Goal: Find specific page/section: Find specific page/section

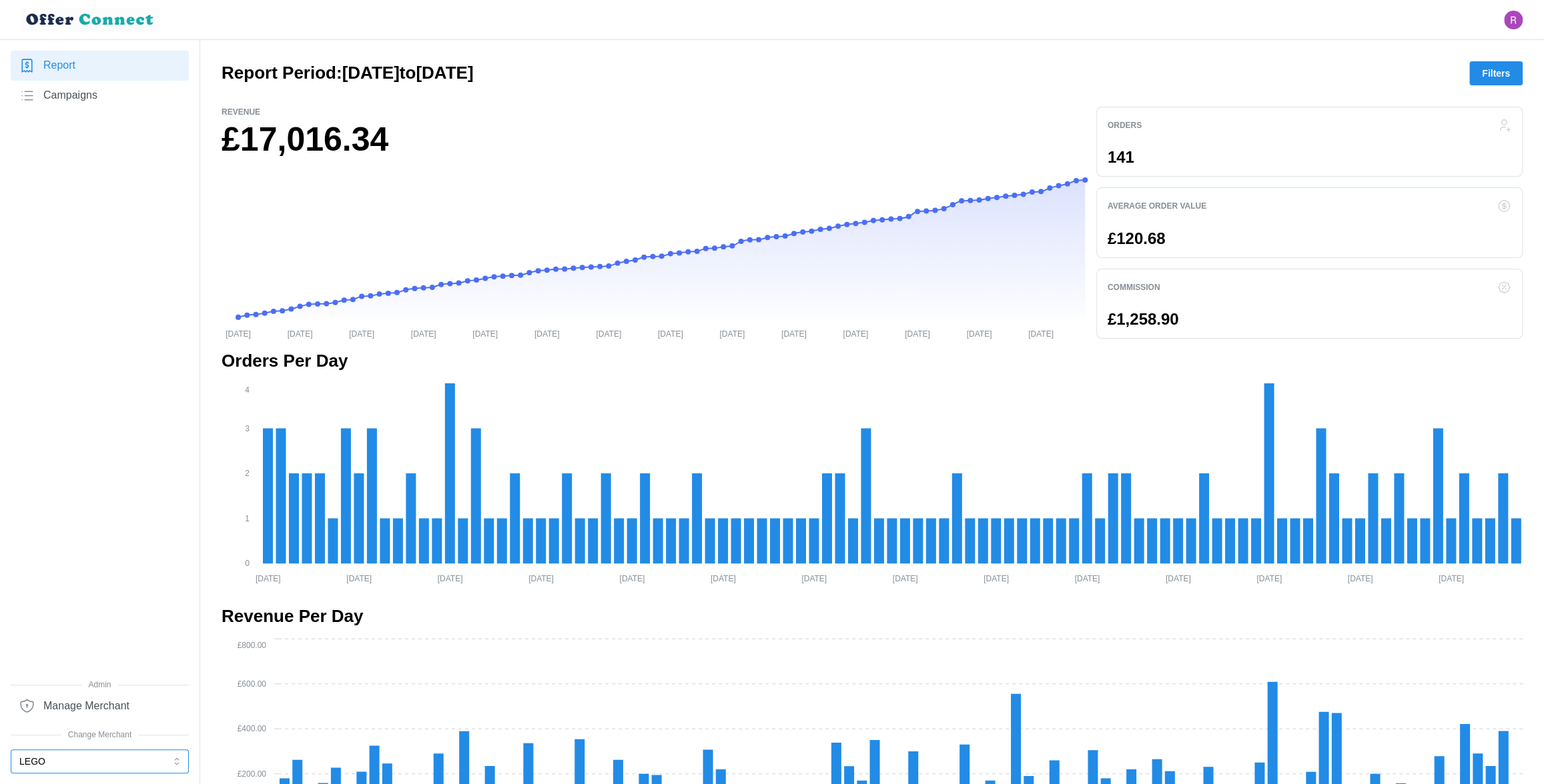
click at [86, 760] on button "LEGO" at bounding box center [99, 761] width 178 height 24
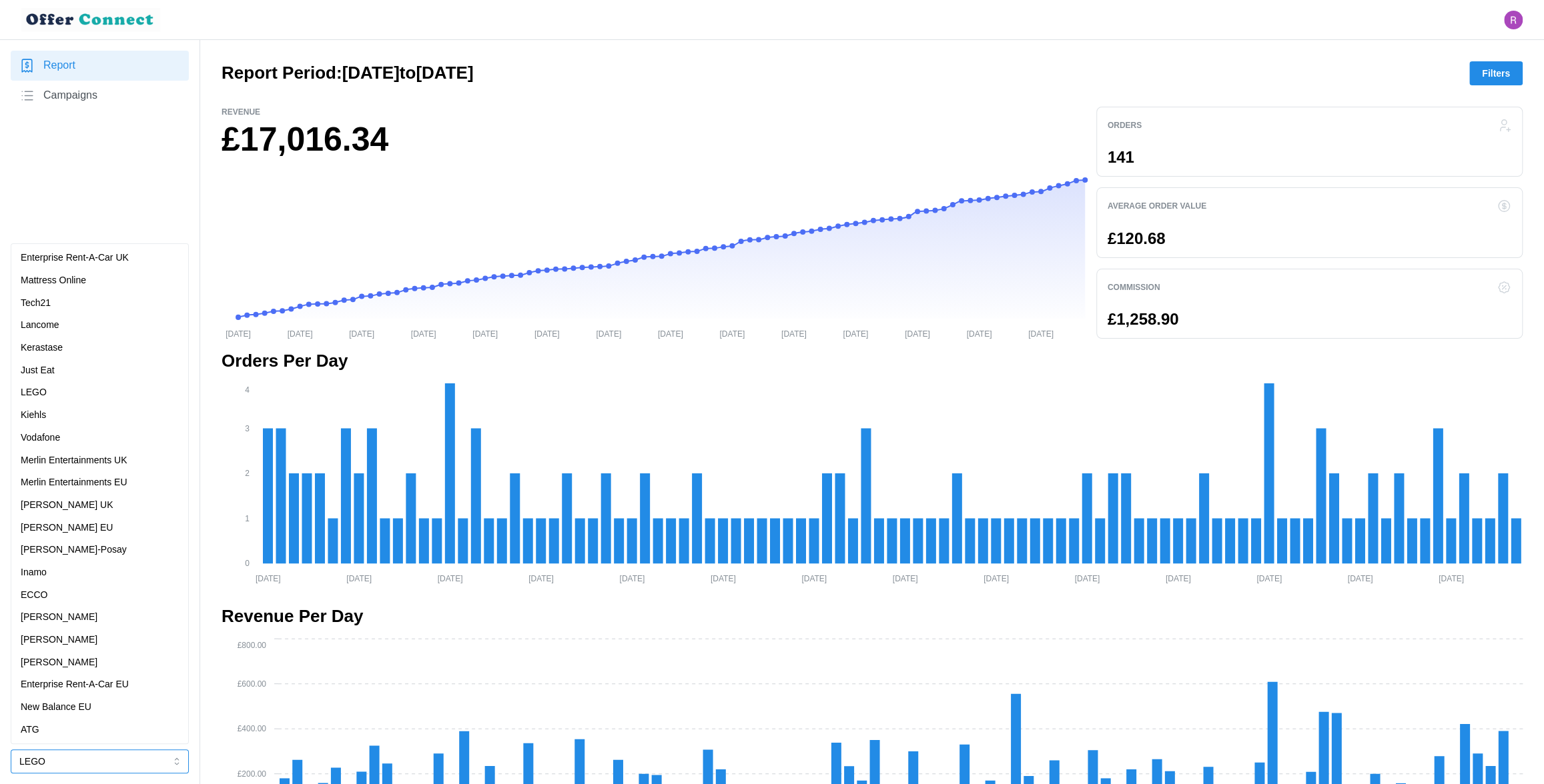
click at [60, 406] on div "Kiehls" at bounding box center [99, 415] width 171 height 23
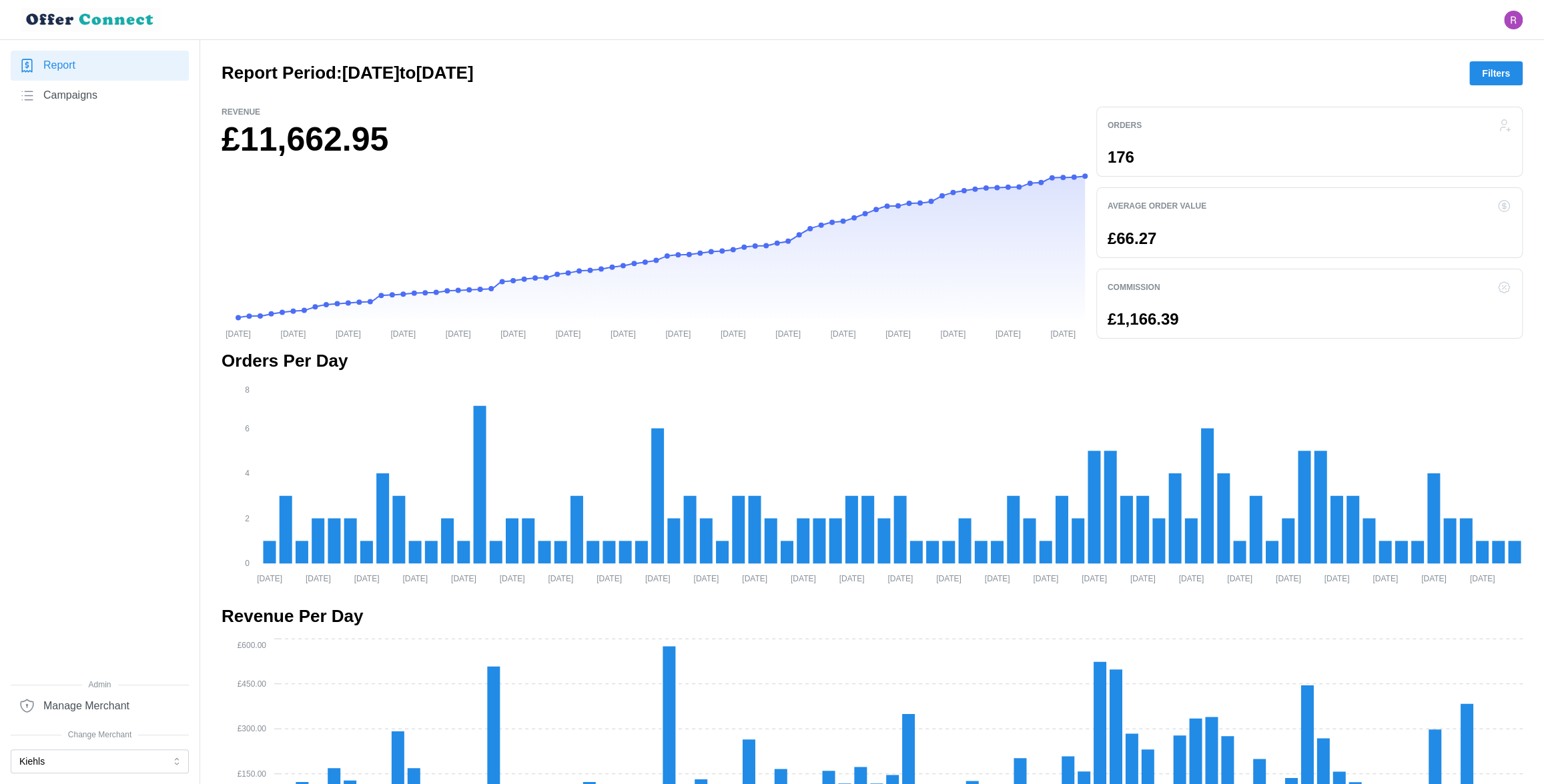
click at [97, 95] on span "Campaigns" at bounding box center [70, 96] width 54 height 17
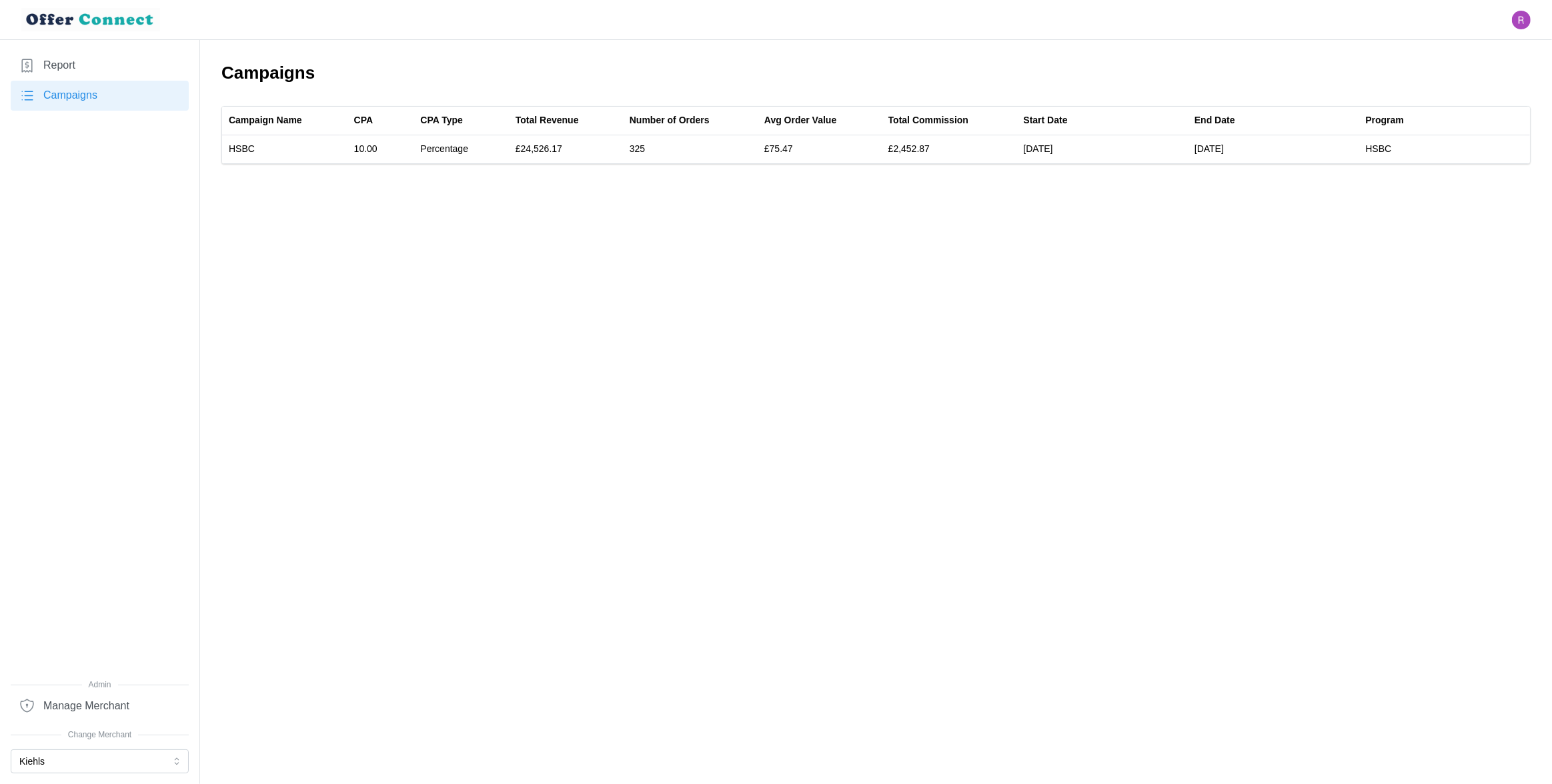
click at [95, 68] on link "Report" at bounding box center [99, 65] width 178 height 30
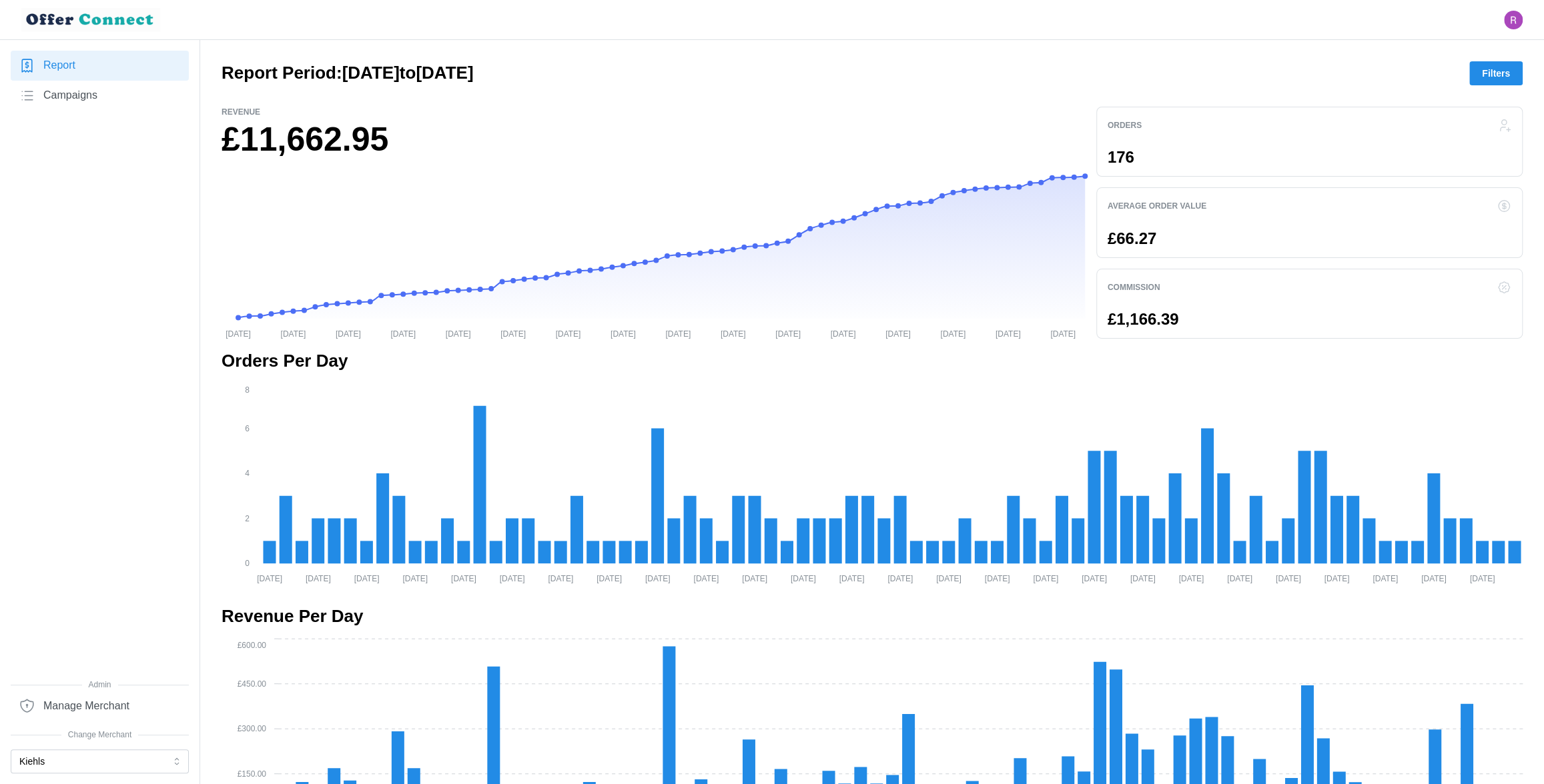
click at [162, 211] on div "Report Campaigns" at bounding box center [99, 364] width 178 height 628
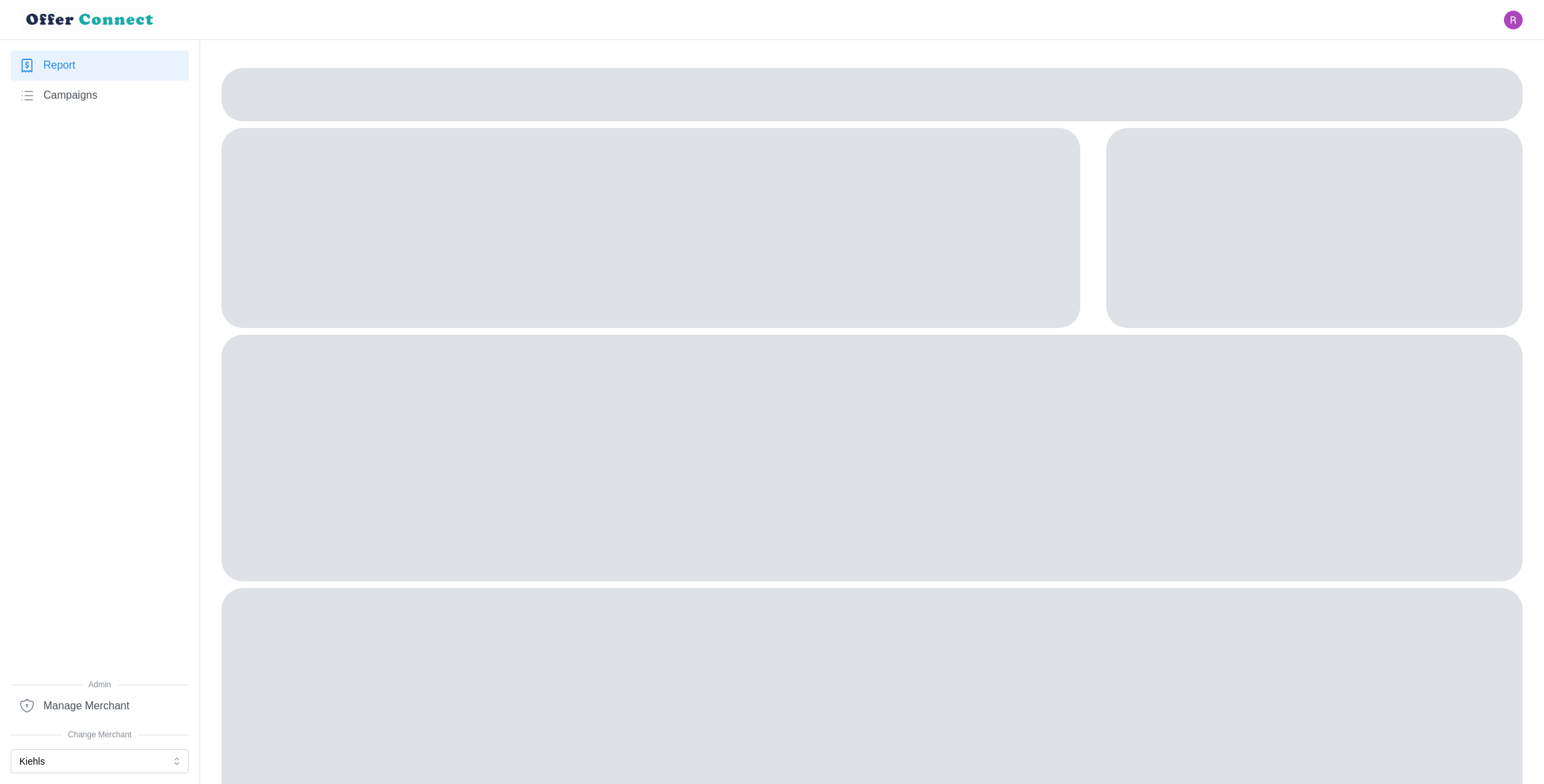
scroll to position [60, 0]
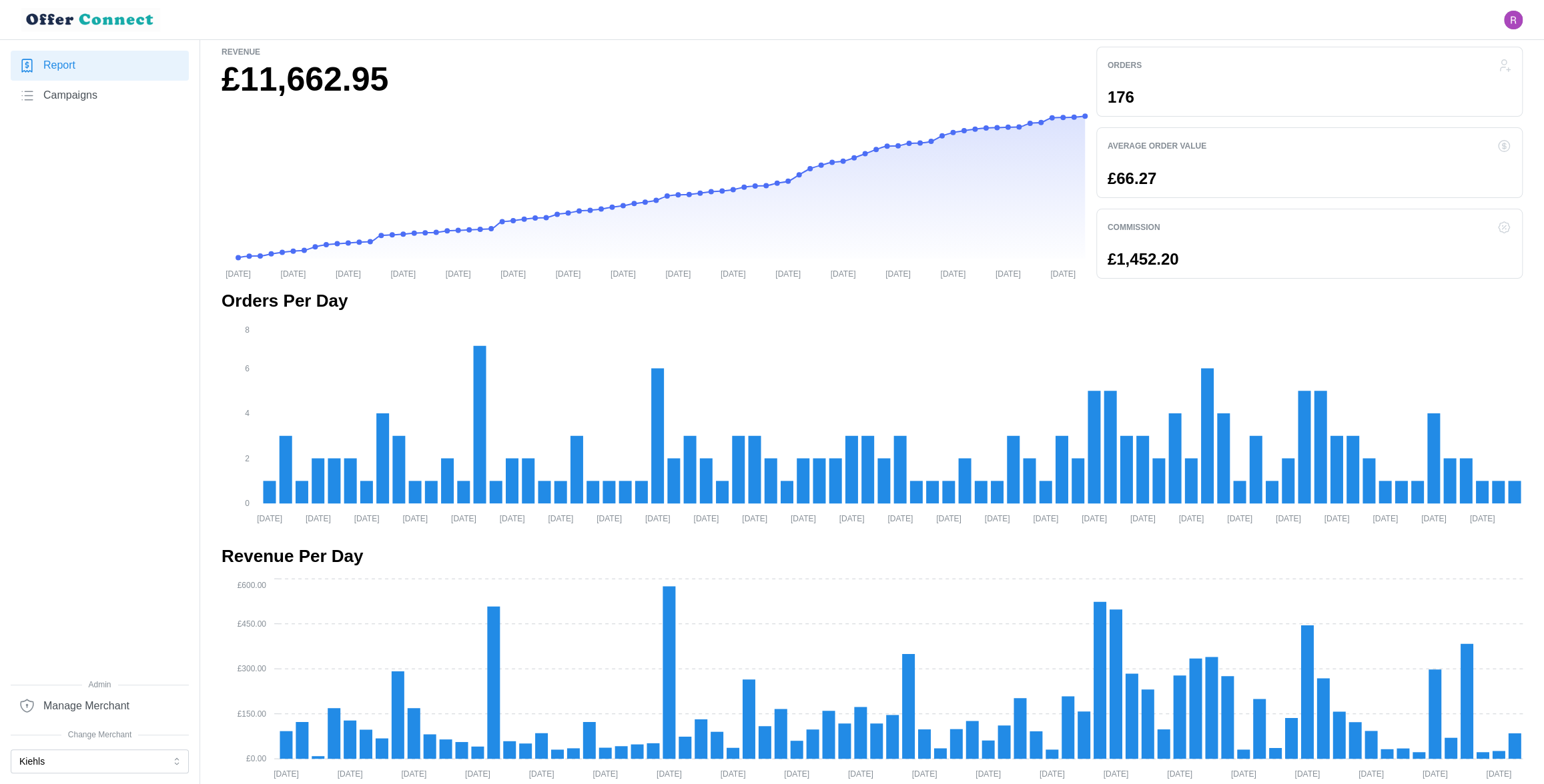
click at [74, 96] on span "Campaigns" at bounding box center [70, 96] width 54 height 17
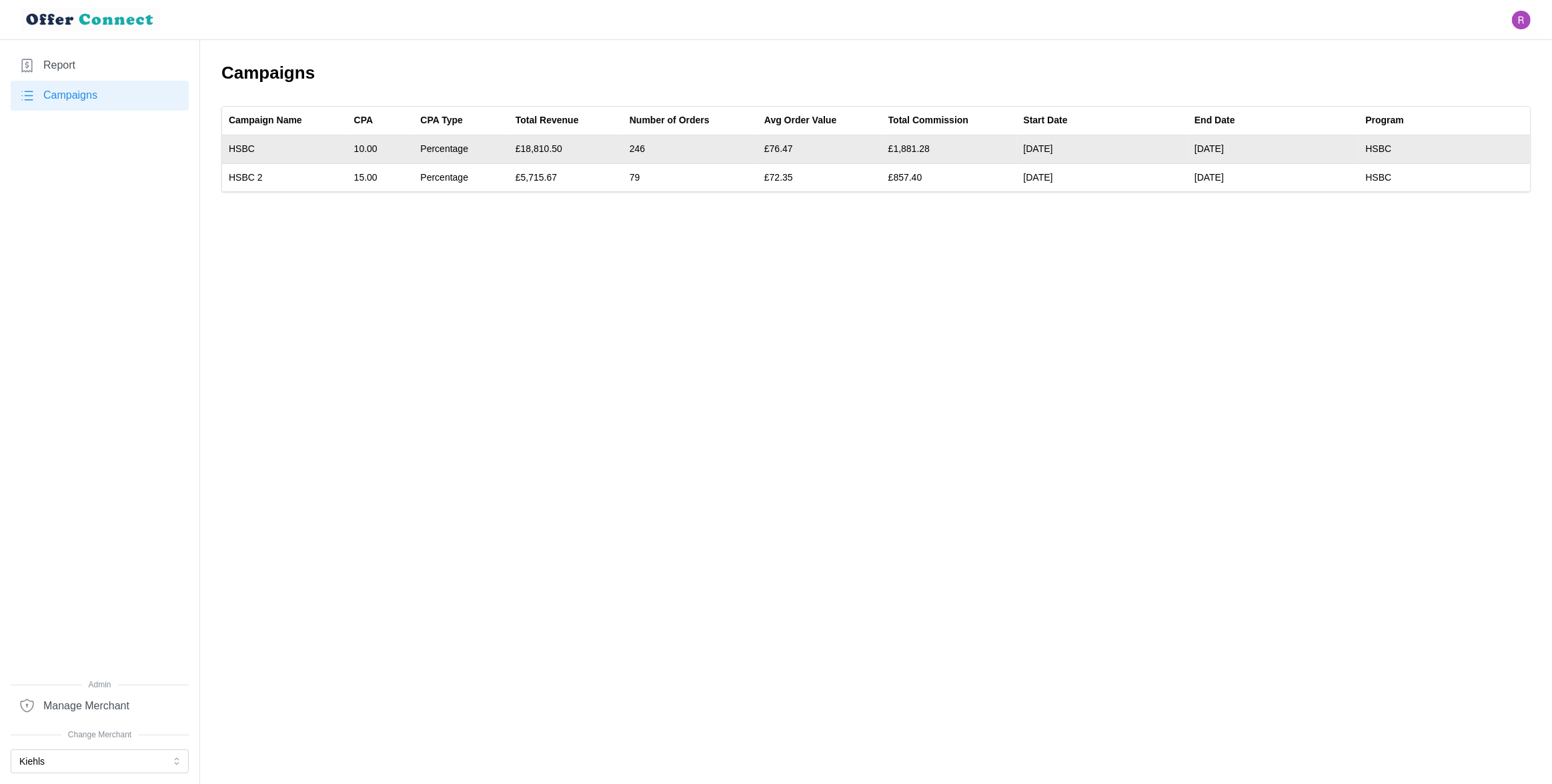
click at [915, 148] on td "£1,881.28" at bounding box center [949, 150] width 135 height 29
copy td "1,881.28"
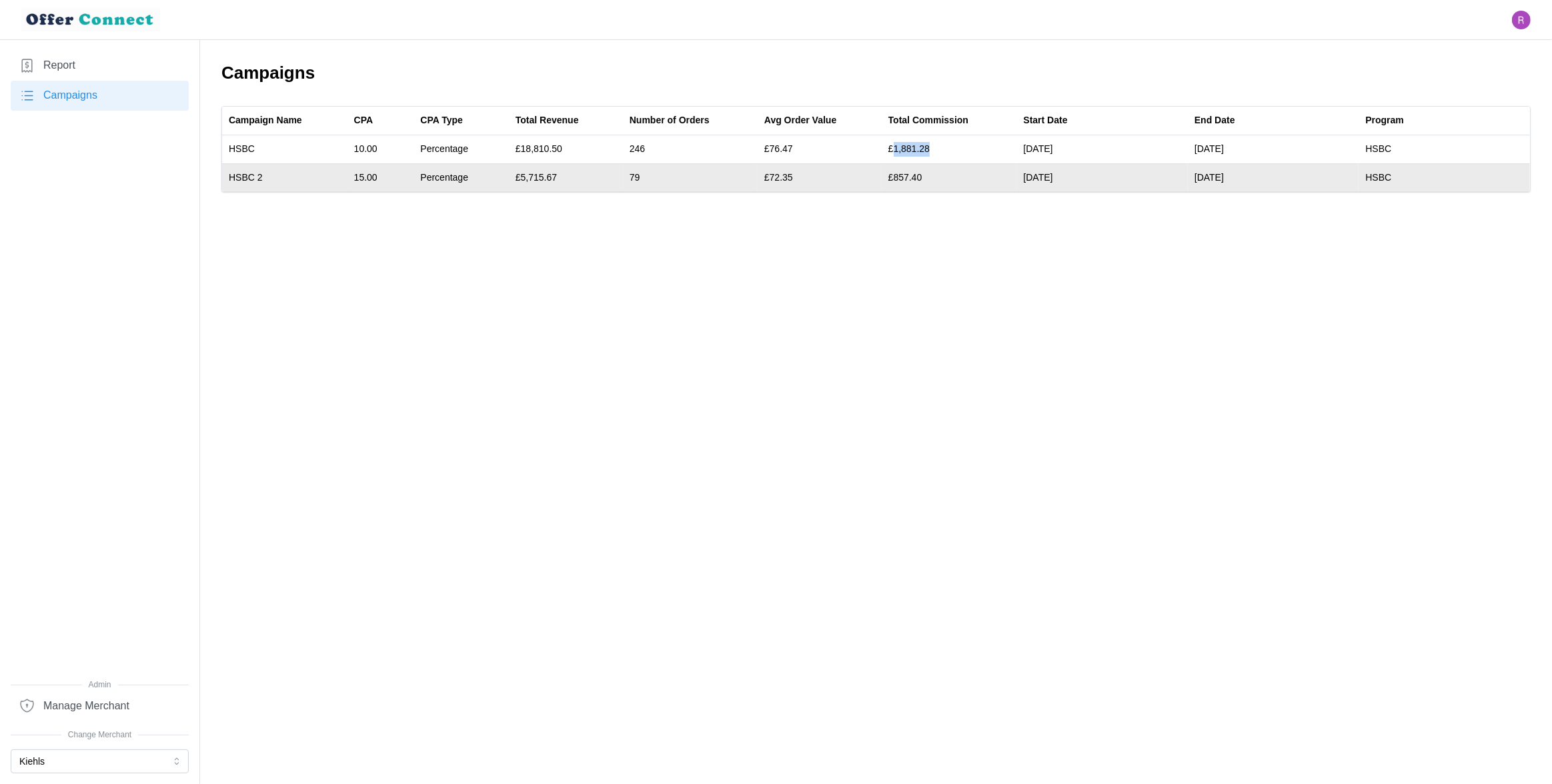
click at [907, 175] on td "£857.40" at bounding box center [949, 177] width 135 height 28
copy td "857.40"
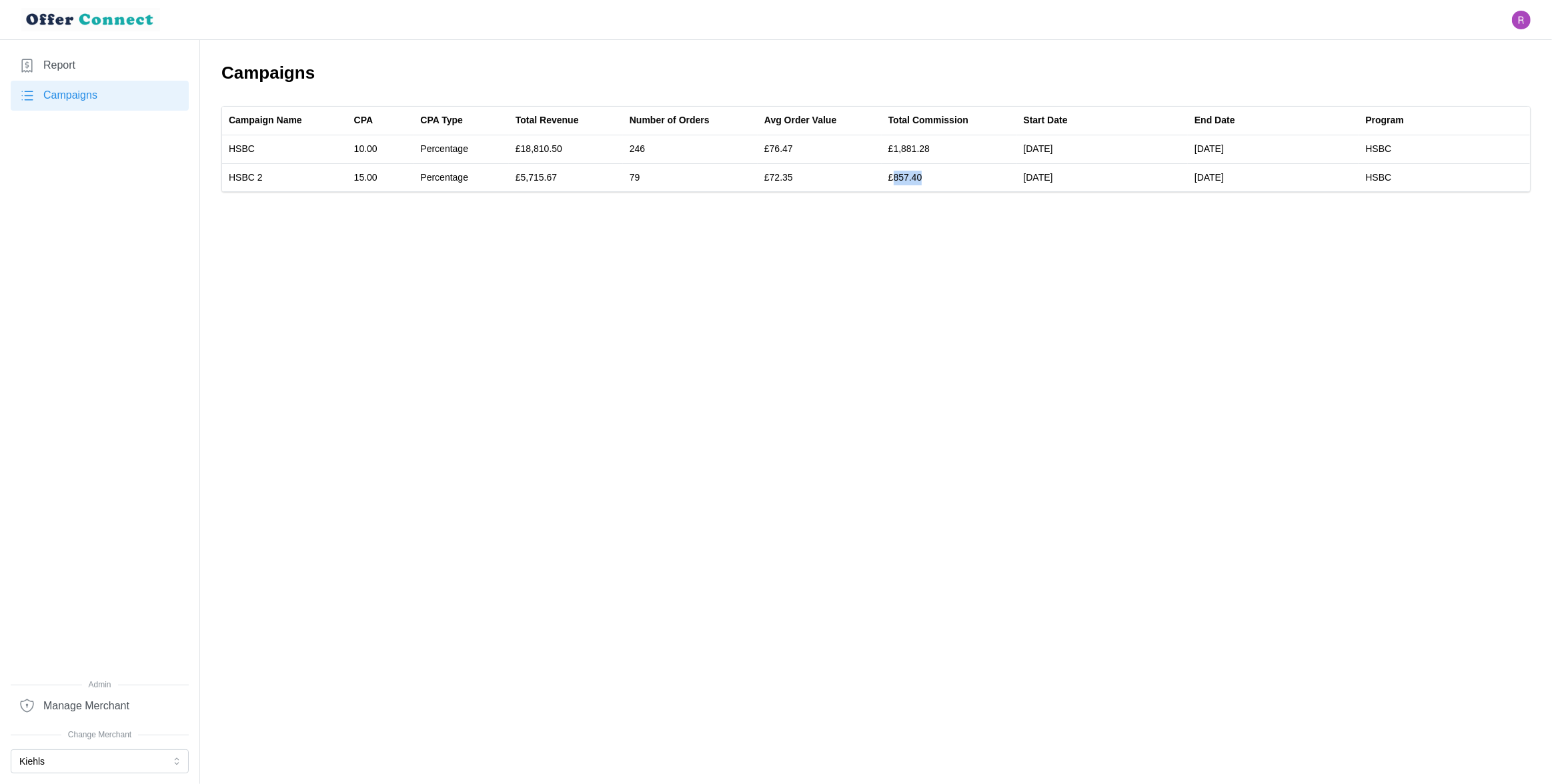
click at [93, 66] on link "Report" at bounding box center [99, 65] width 178 height 30
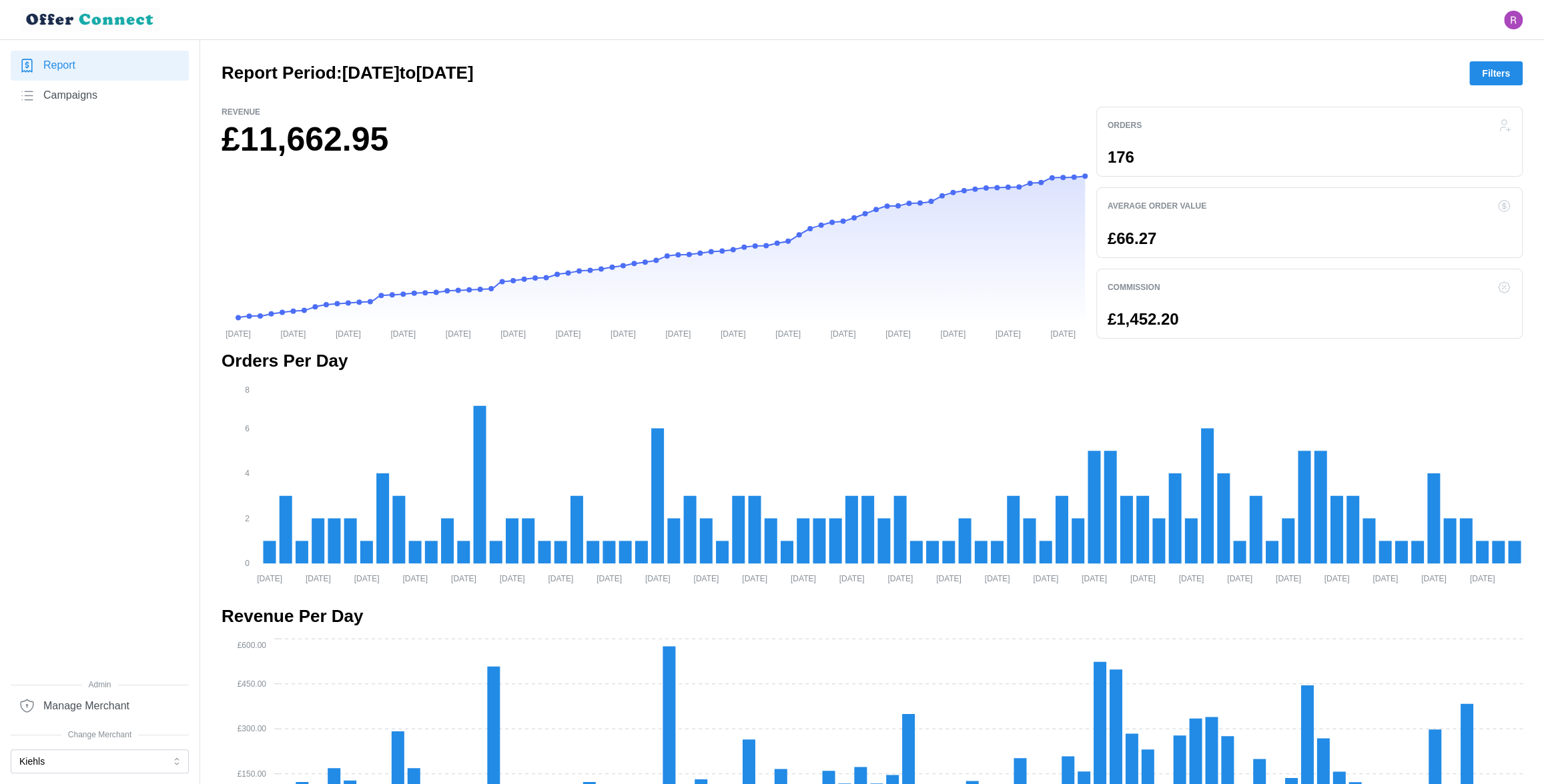
click at [120, 185] on div "Report Campaigns" at bounding box center [99, 364] width 178 height 628
click at [110, 100] on link "Campaigns" at bounding box center [99, 95] width 178 height 30
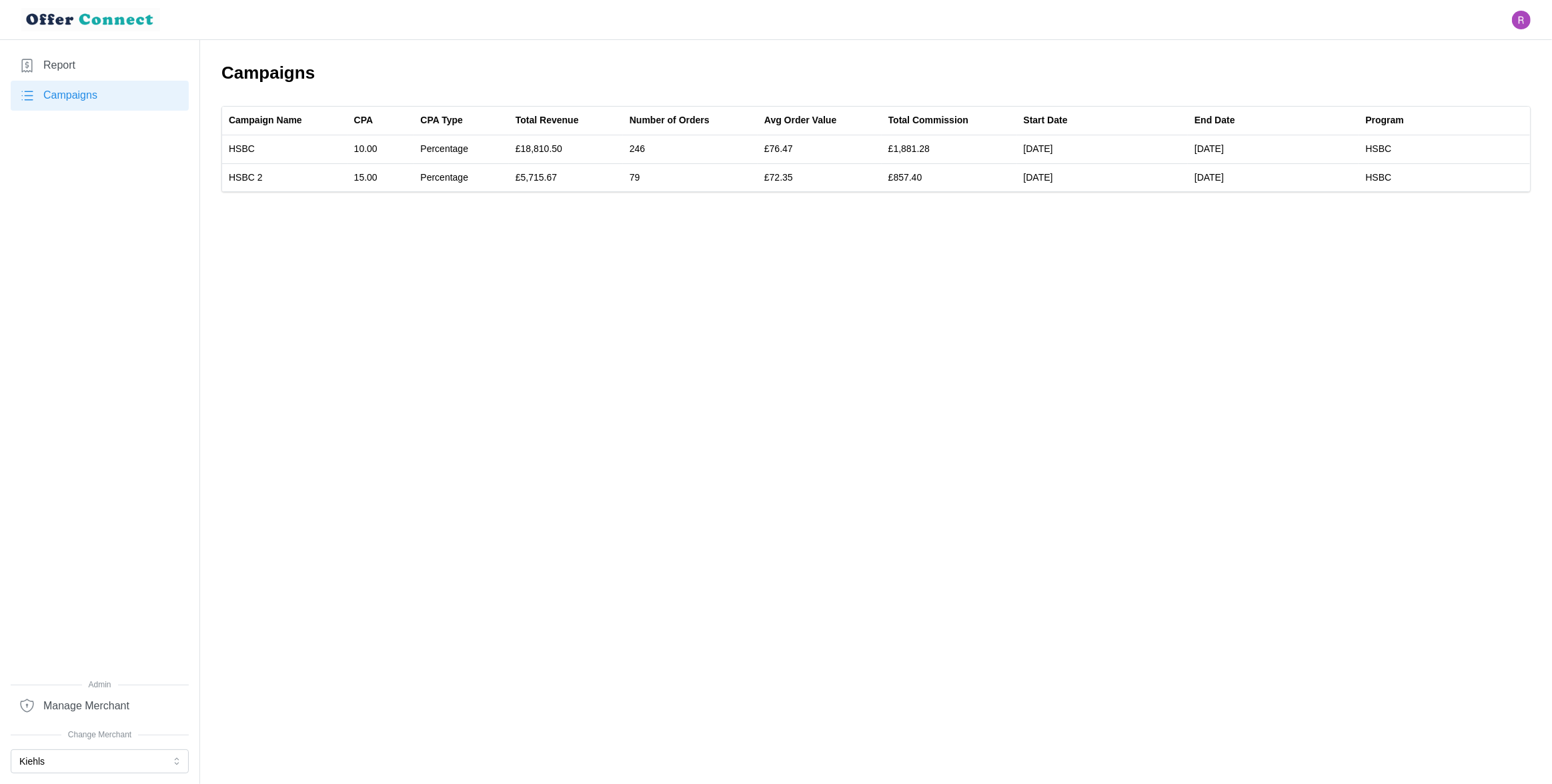
click at [373, 237] on main "Campaigns Campaign Name CPA CPA Type Total Revenue Number of Orders Avg Order V…" at bounding box center [776, 392] width 1552 height 784
click at [97, 759] on button "Kiehls" at bounding box center [99, 761] width 178 height 24
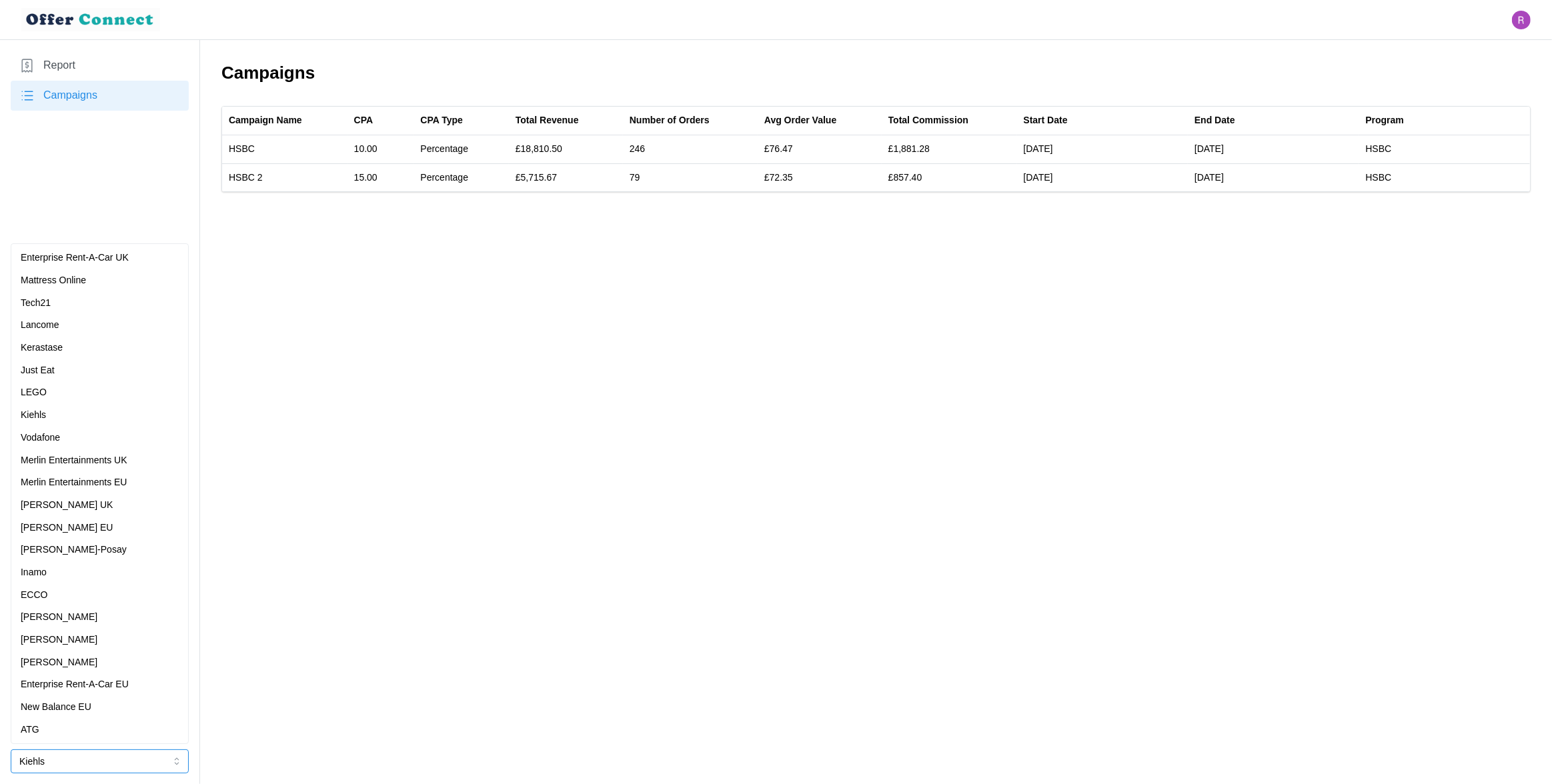
click at [122, 460] on p "Merlin Entertainments UK" at bounding box center [74, 460] width 107 height 14
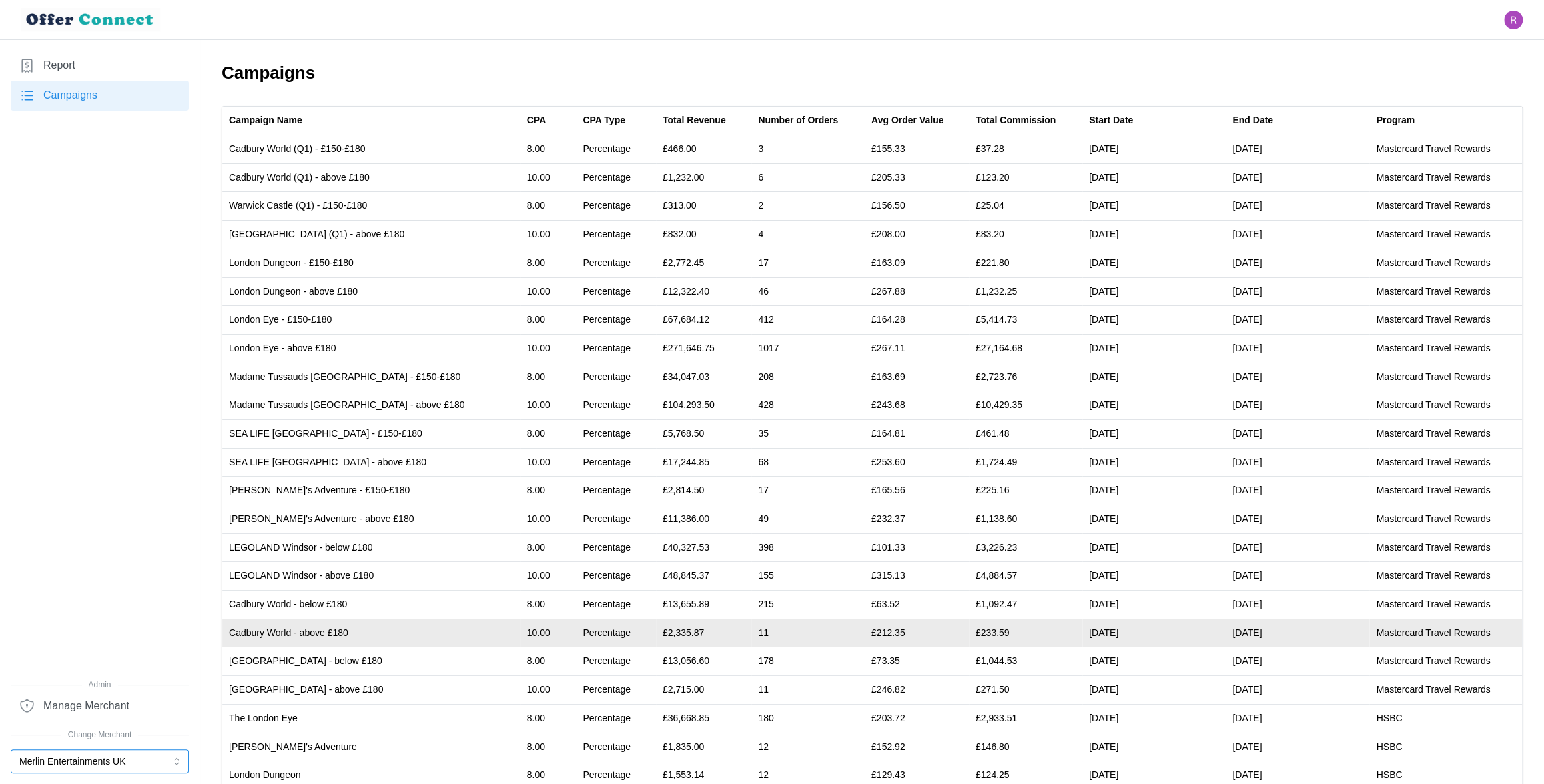
scroll to position [196, 0]
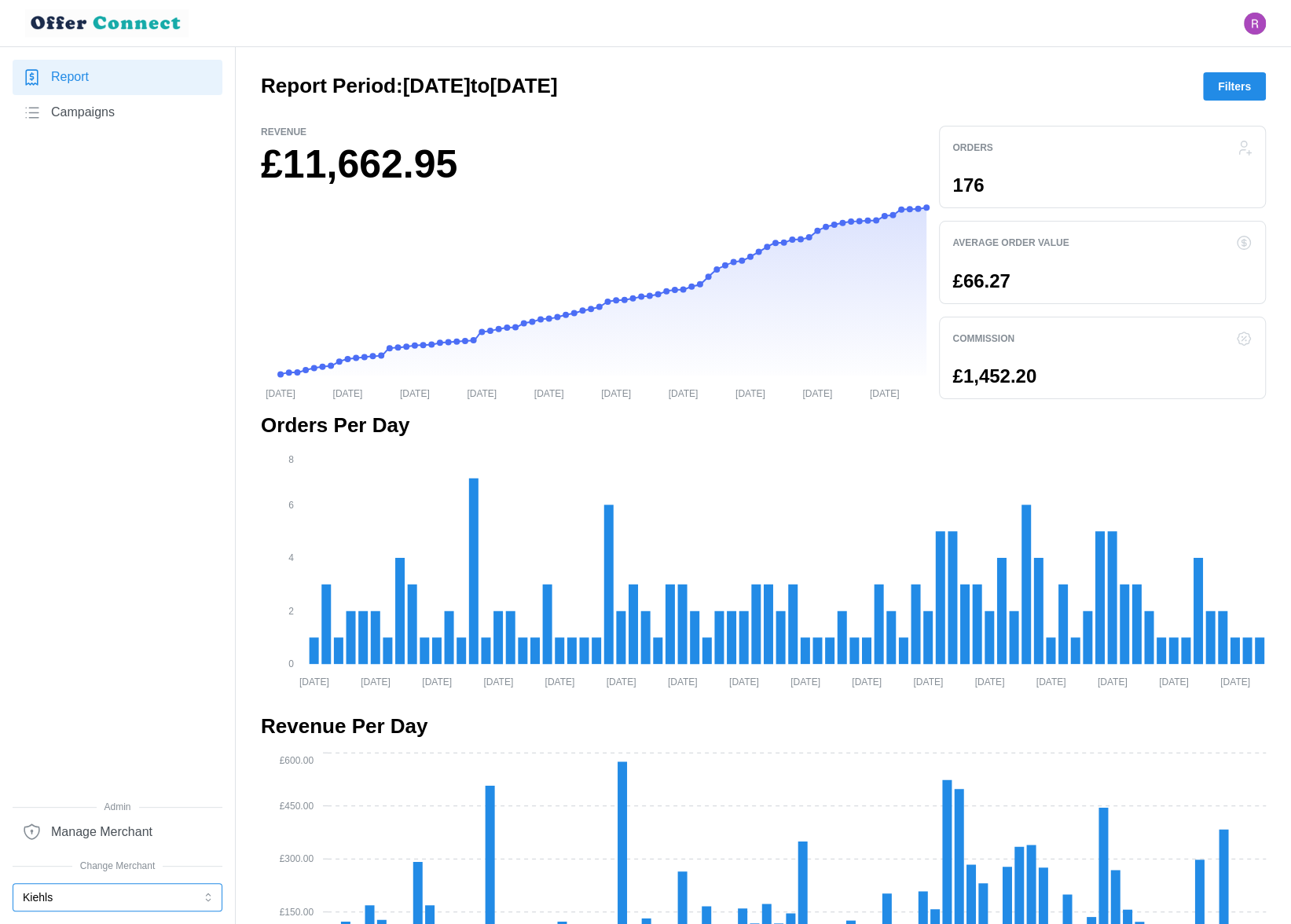
click at [165, 900] on button "Kiehls" at bounding box center [117, 897] width 210 height 28
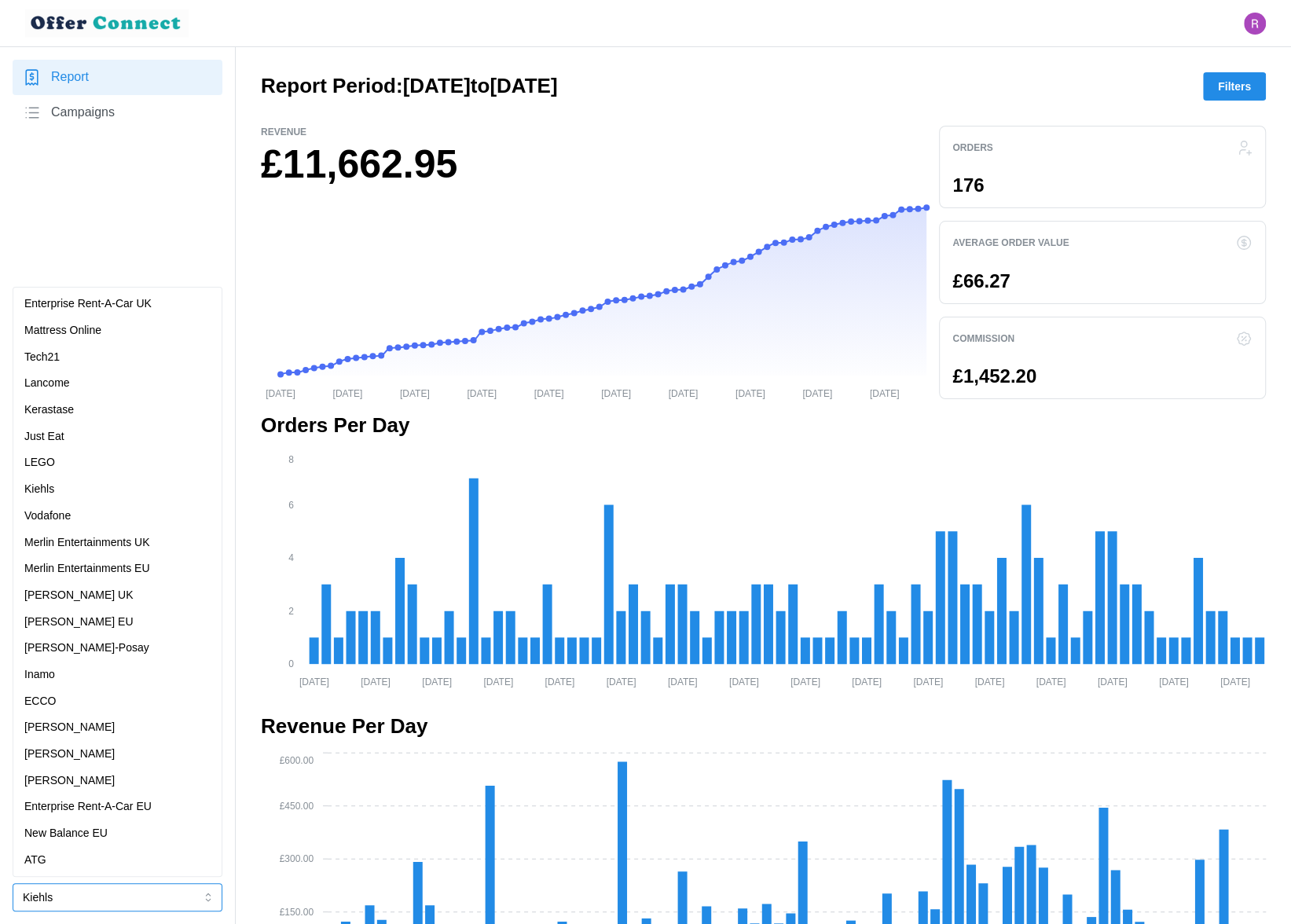
click at [112, 546] on p "Merlin Entertainments UK" at bounding box center [87, 543] width 126 height 17
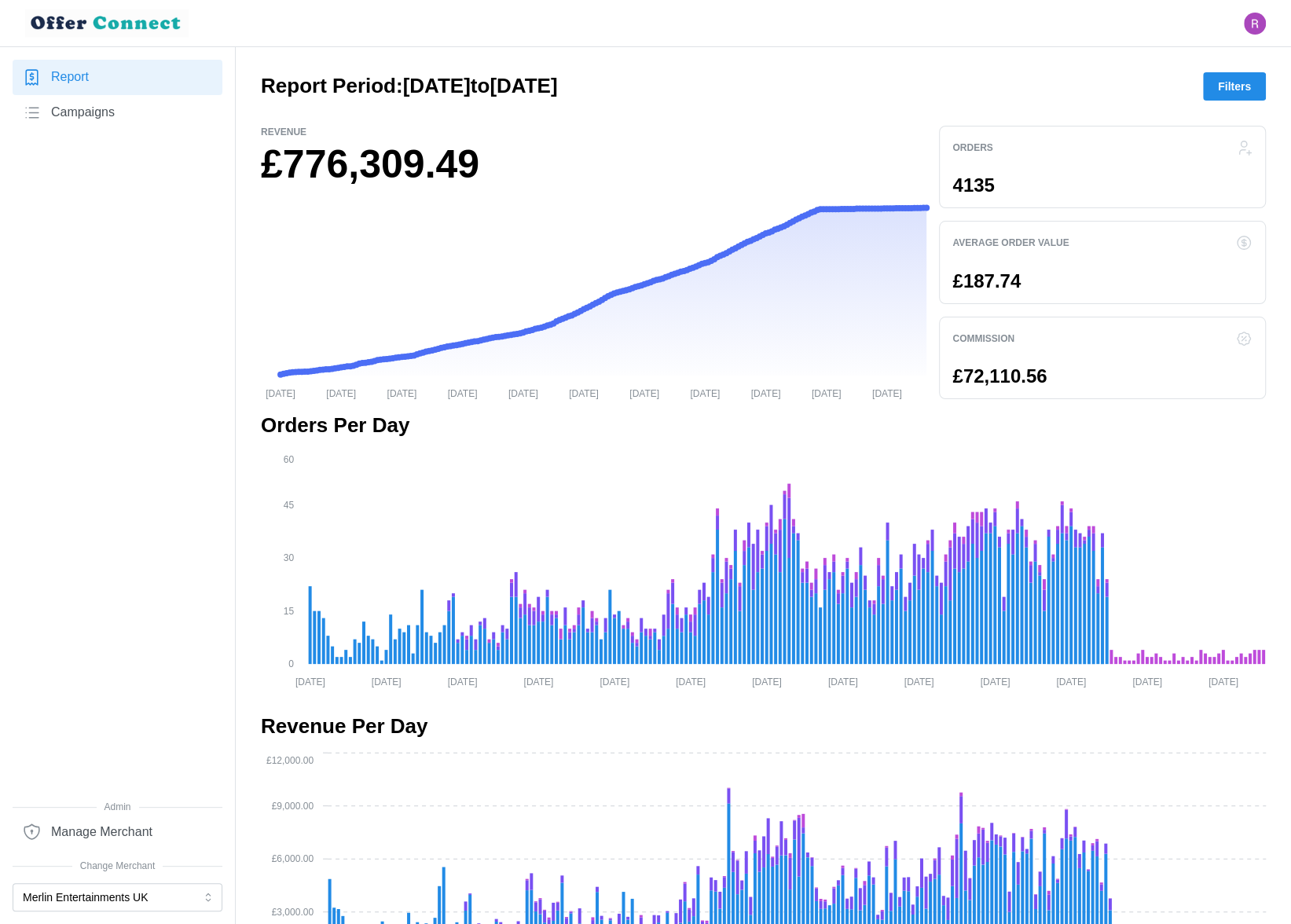
click at [92, 111] on span "Campaigns" at bounding box center [83, 113] width 63 height 20
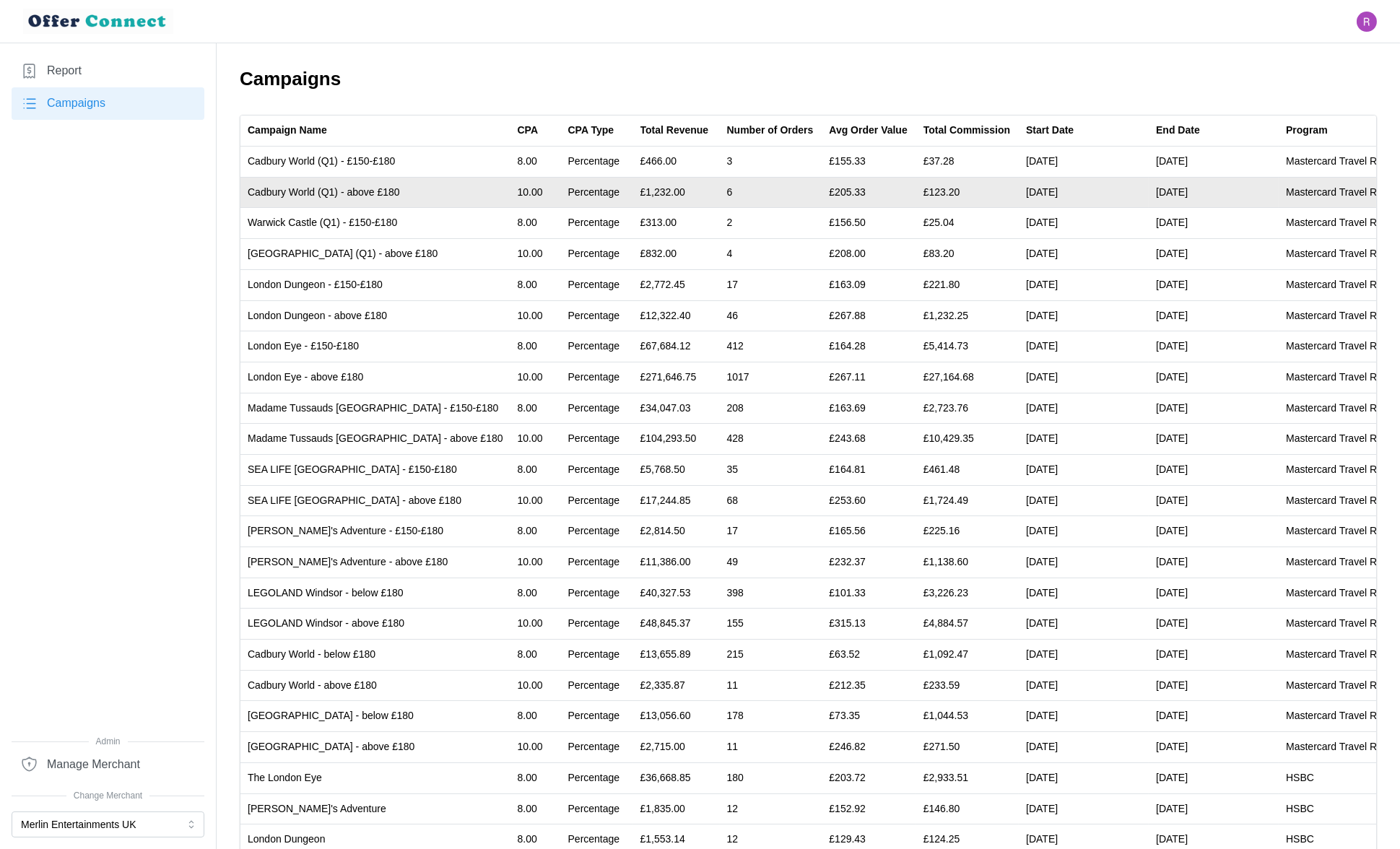
scroll to position [212, 0]
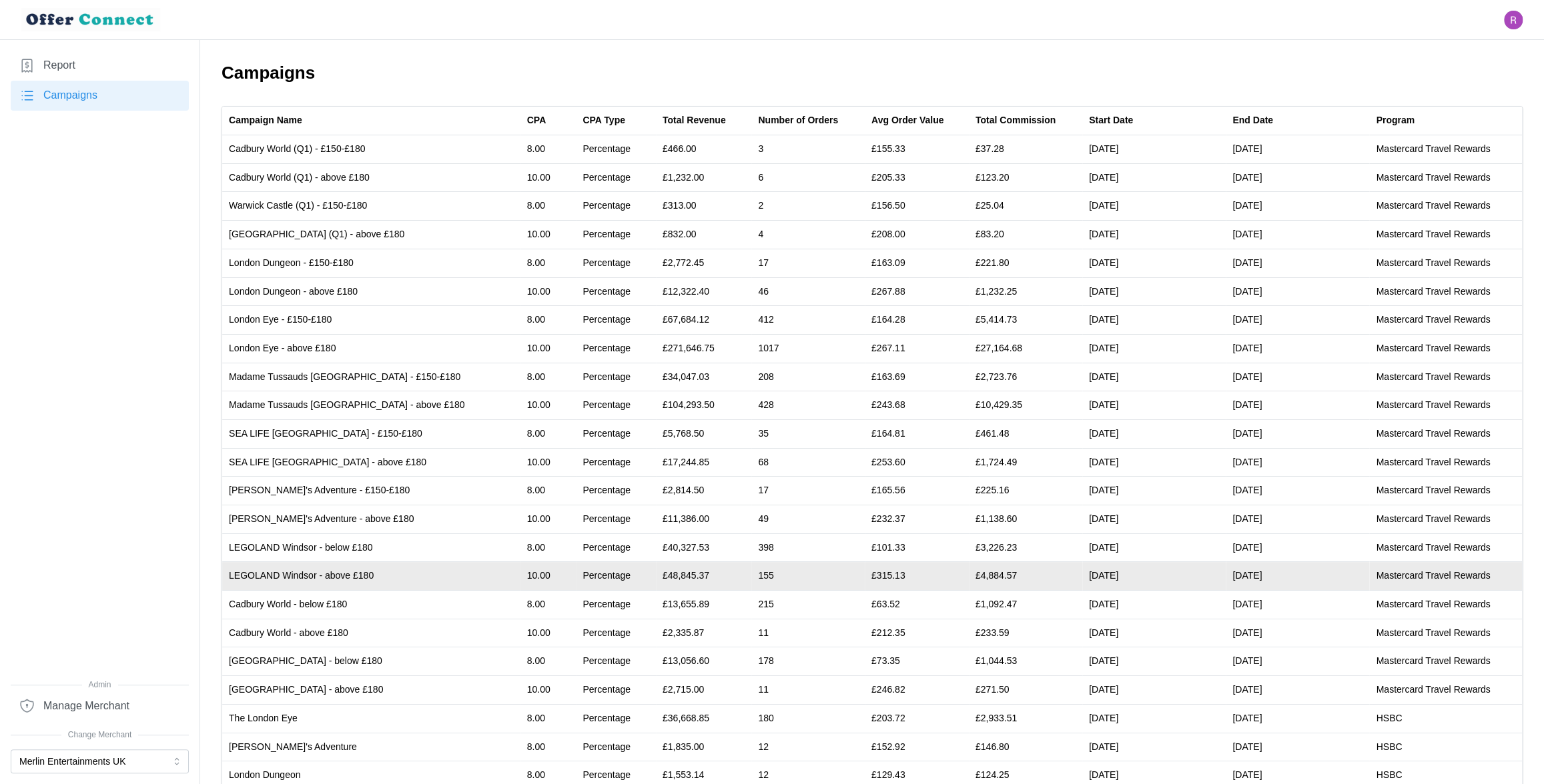
scroll to position [196, 0]
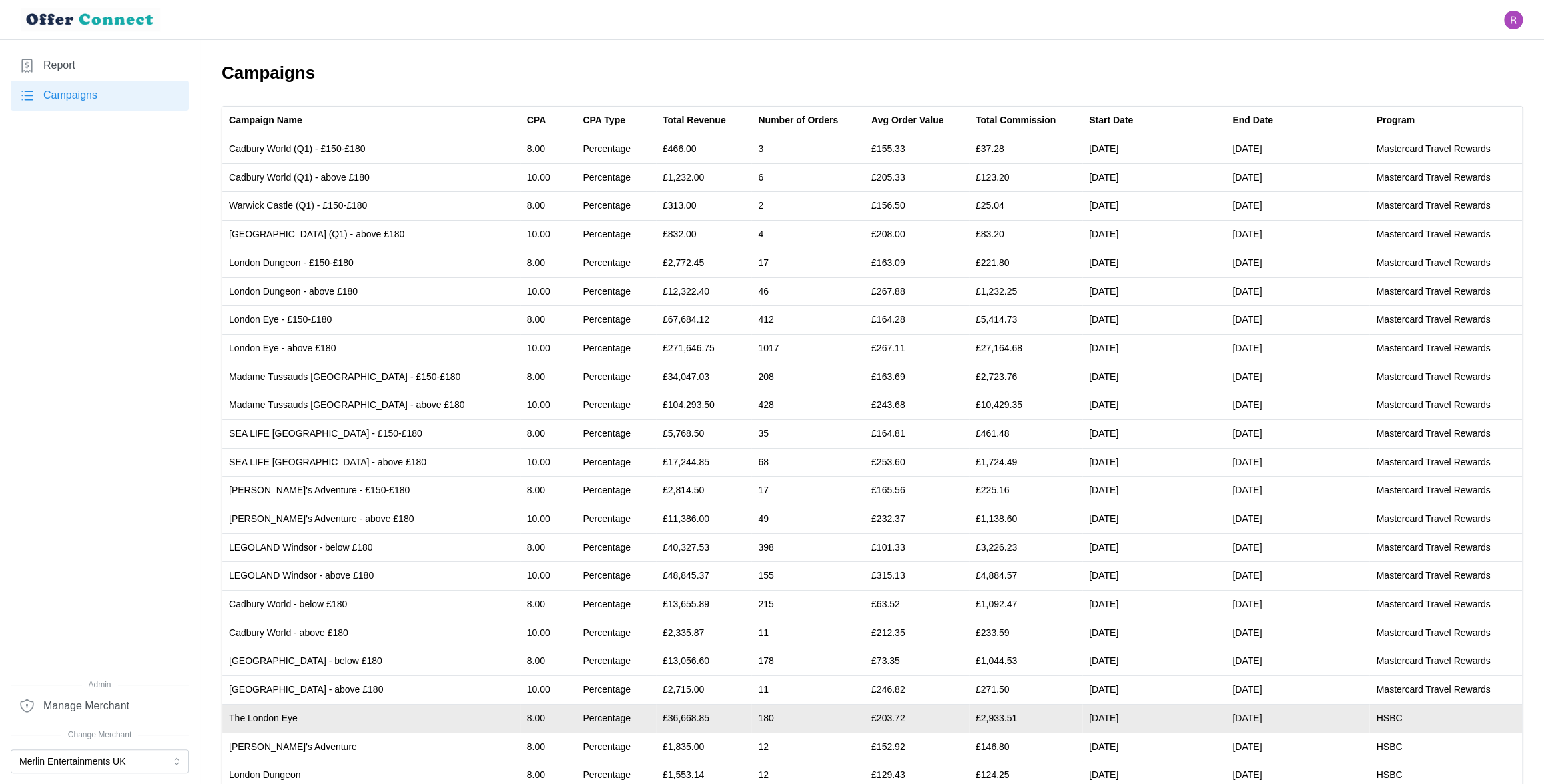
scroll to position [196, 0]
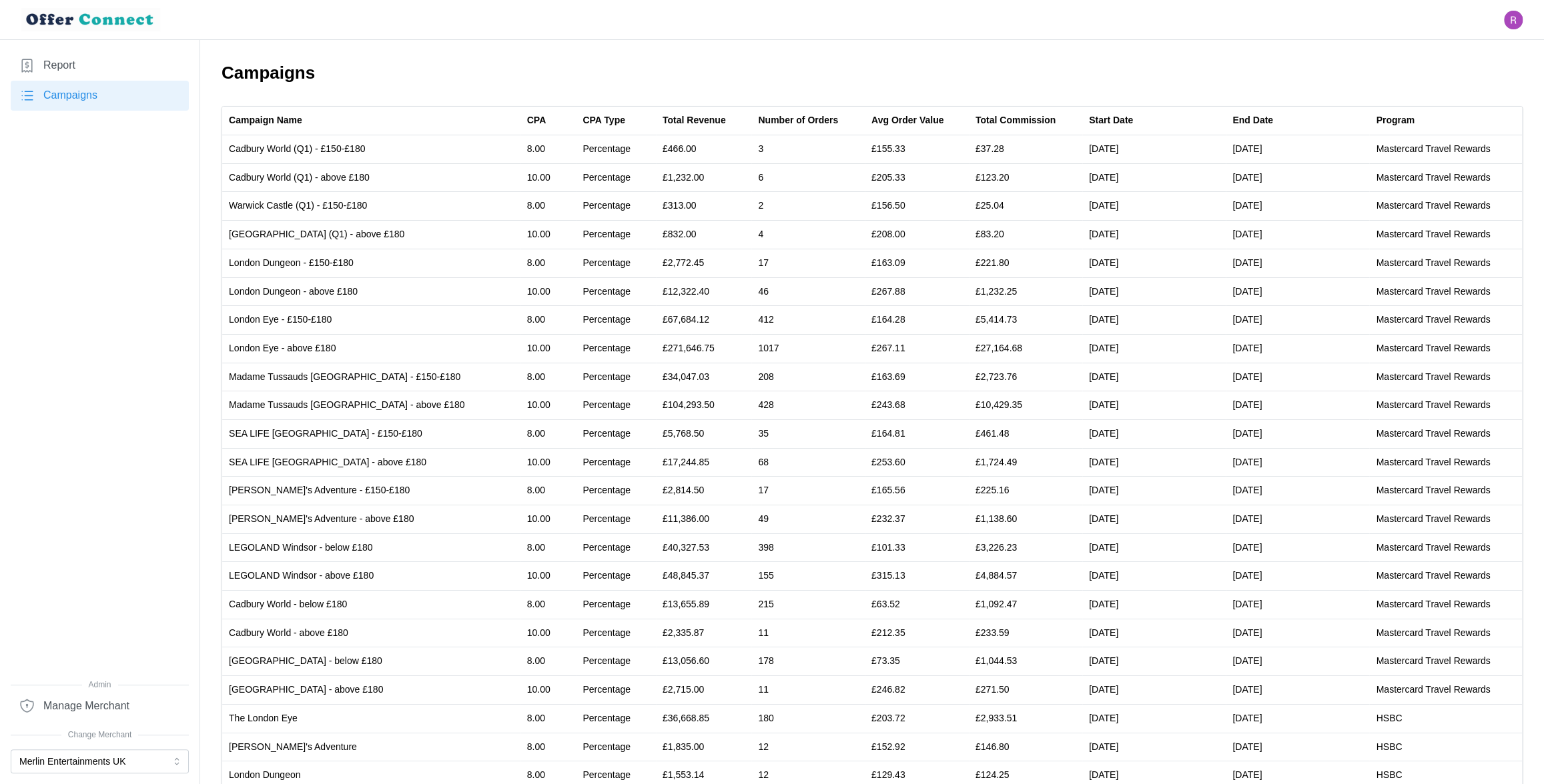
scroll to position [196, 0]
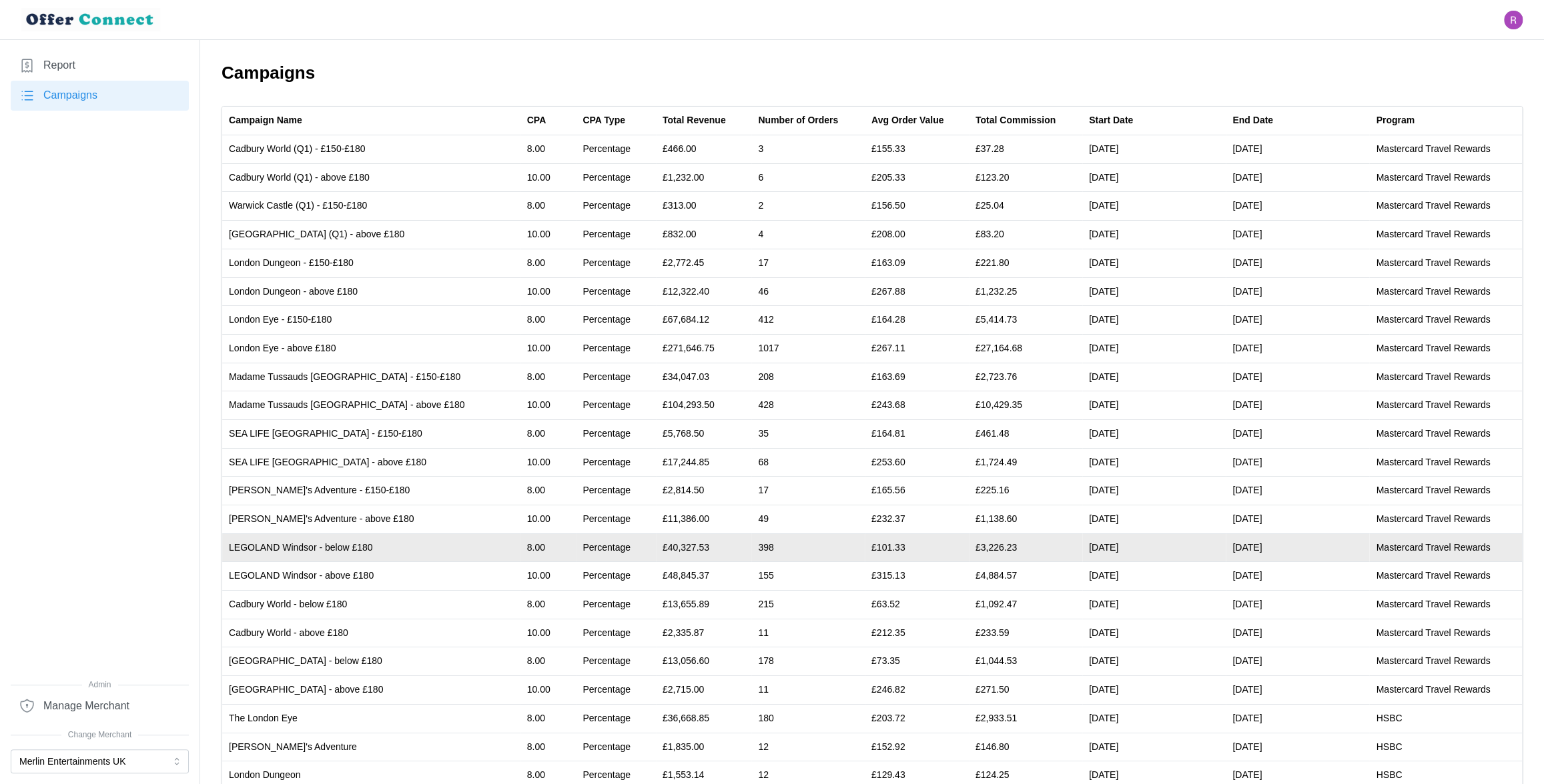
scroll to position [196, 0]
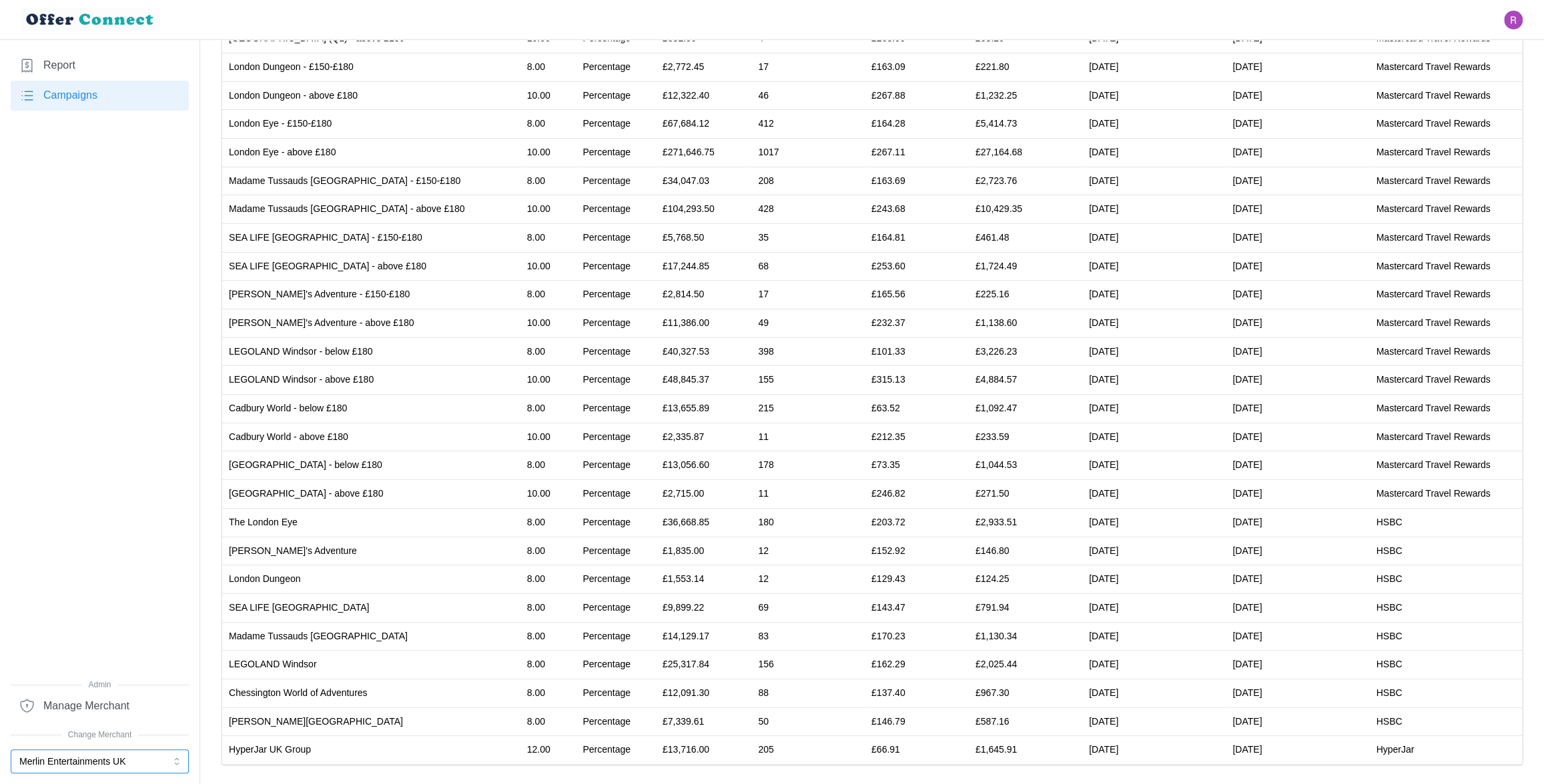
click at [114, 759] on button "Merlin Entertainments UK" at bounding box center [99, 761] width 178 height 24
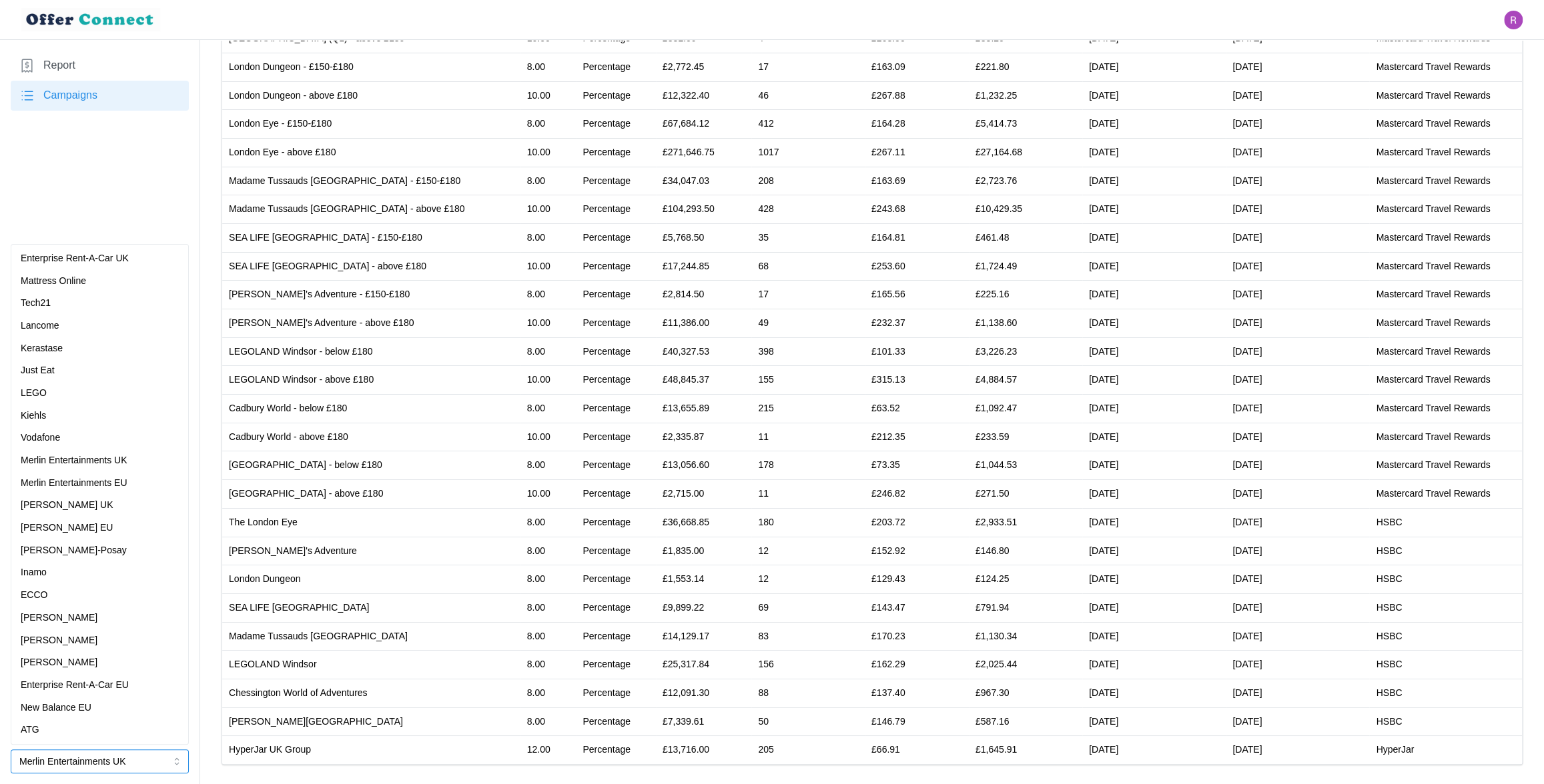
click at [60, 571] on div "Inamo" at bounding box center [99, 572] width 158 height 14
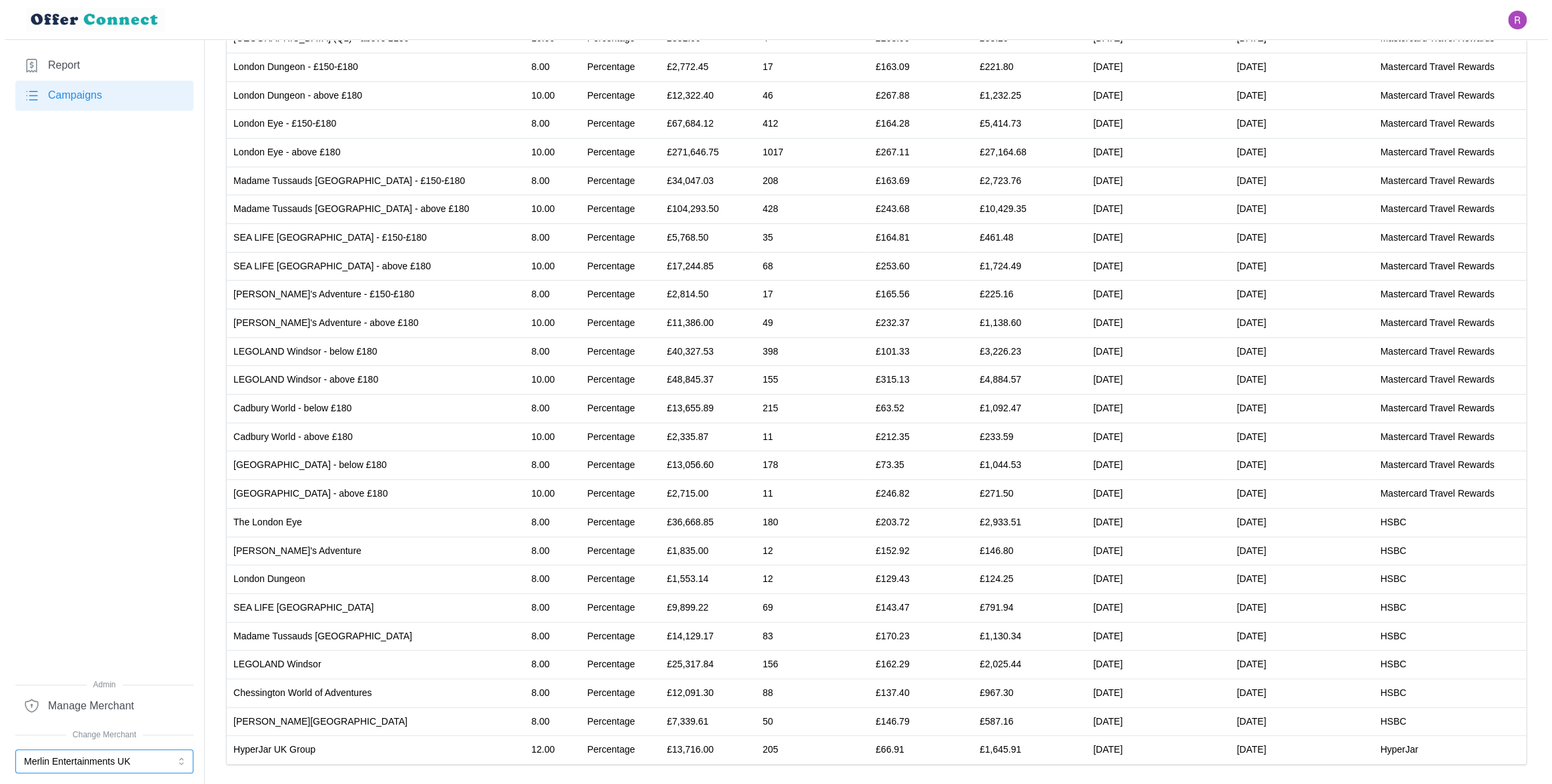
scroll to position [0, 0]
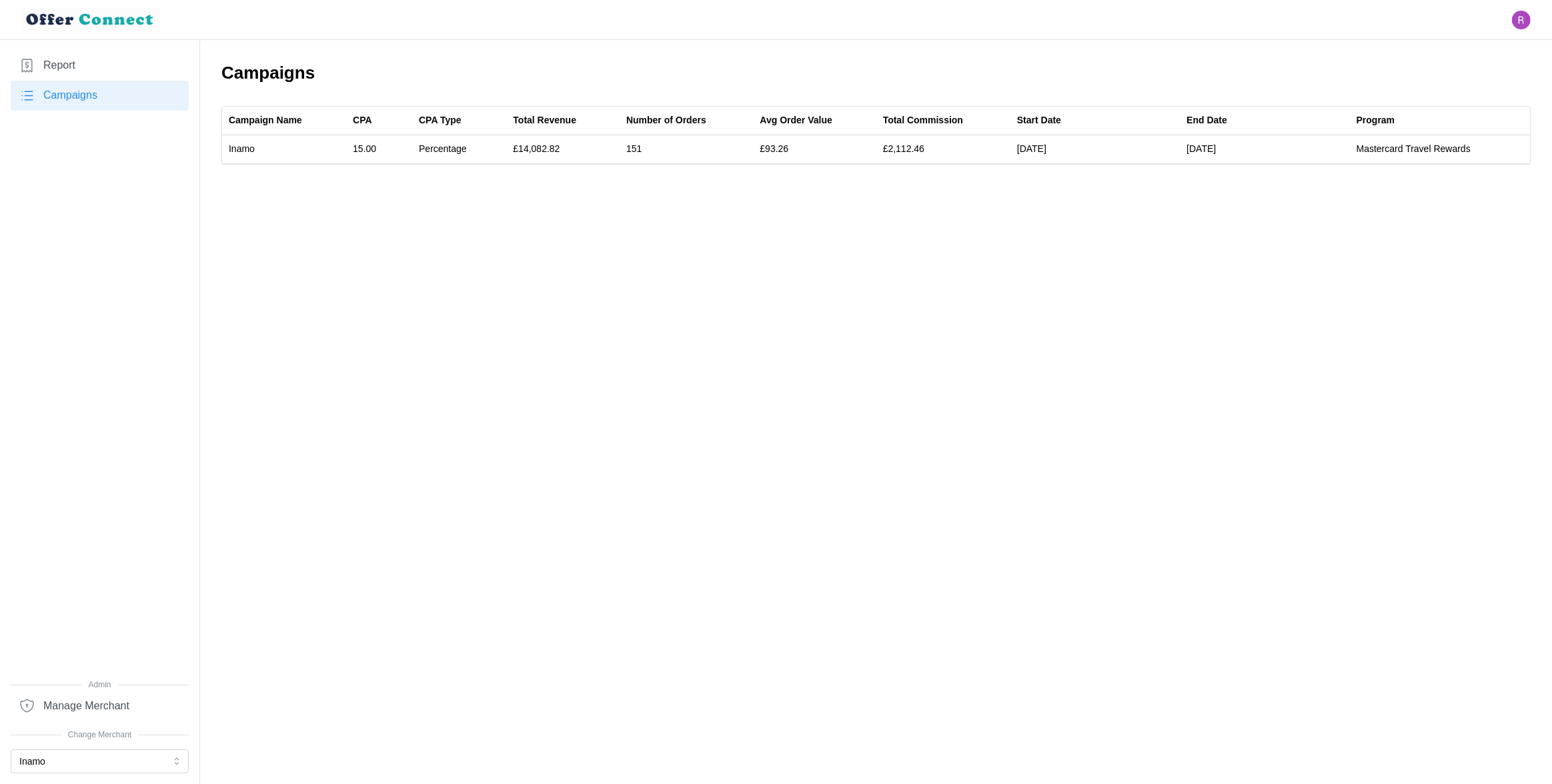
click at [329, 195] on main "Campaigns Campaign Name CPA CPA Type Total Revenue Number of Orders Avg Order V…" at bounding box center [776, 392] width 1552 height 784
click at [125, 762] on button "Inamo" at bounding box center [99, 761] width 178 height 24
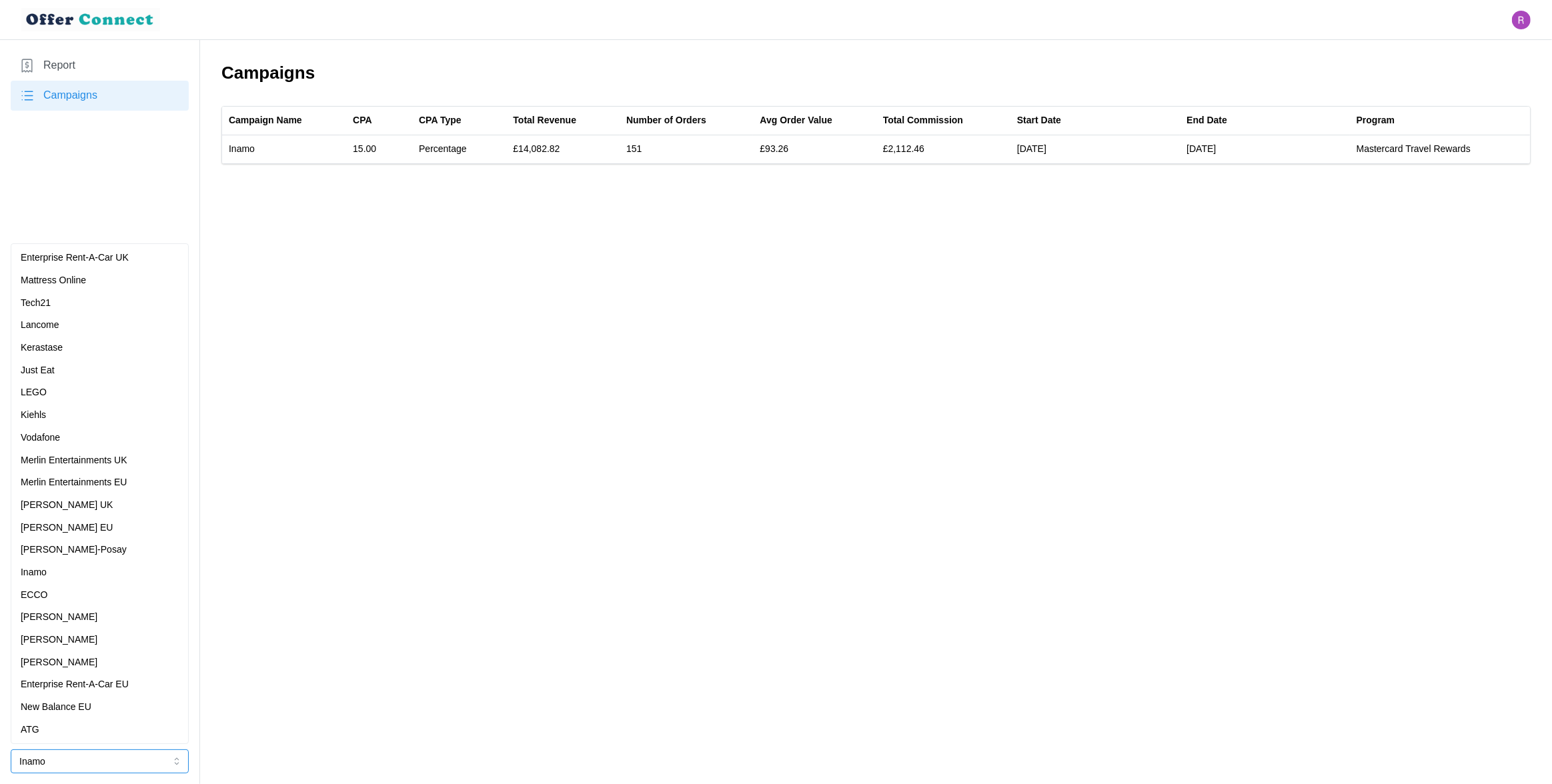
click at [104, 503] on div "[PERSON_NAME] UK" at bounding box center [99, 505] width 158 height 14
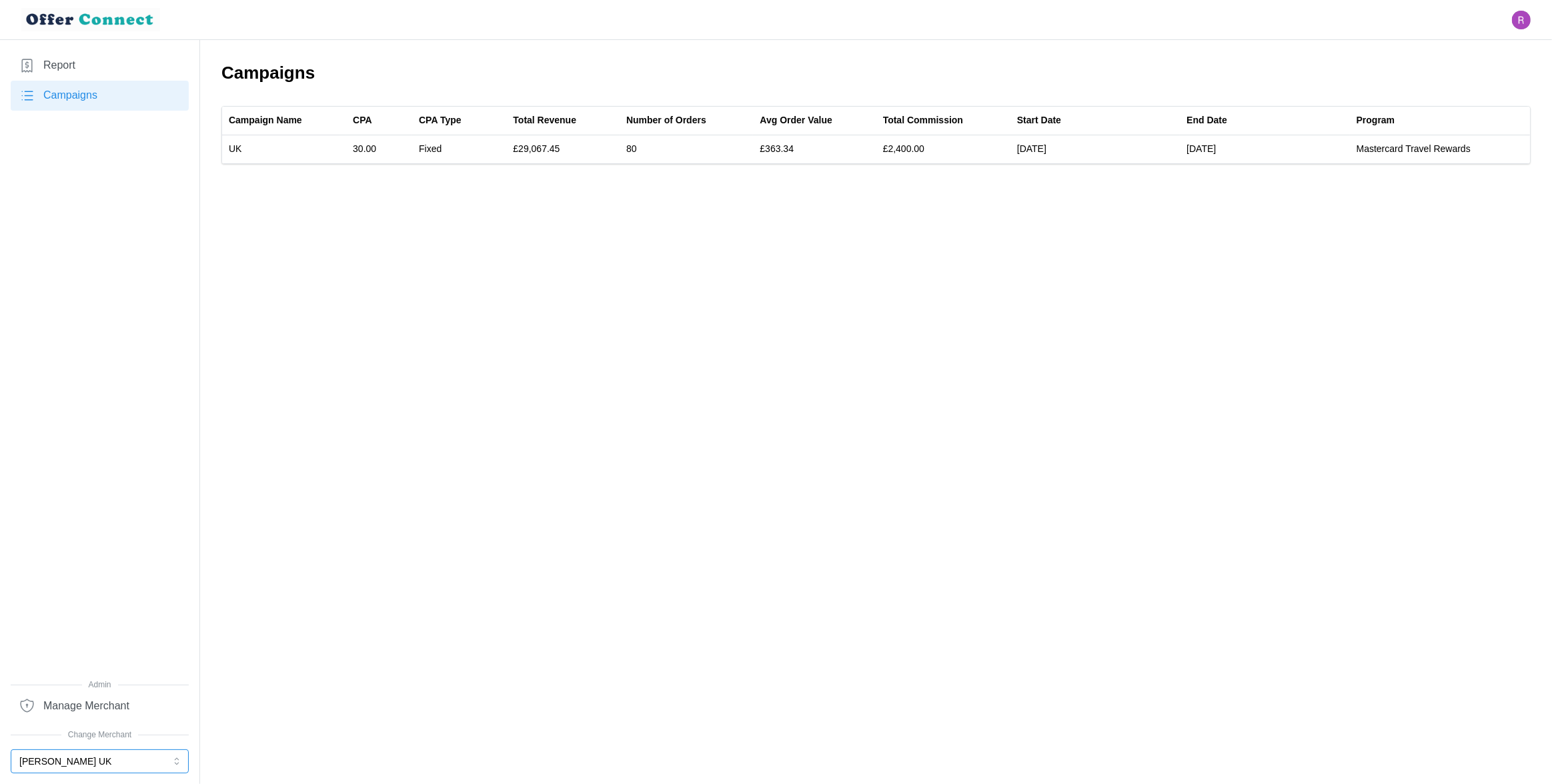
click at [135, 761] on button "[PERSON_NAME] UK" at bounding box center [99, 761] width 178 height 24
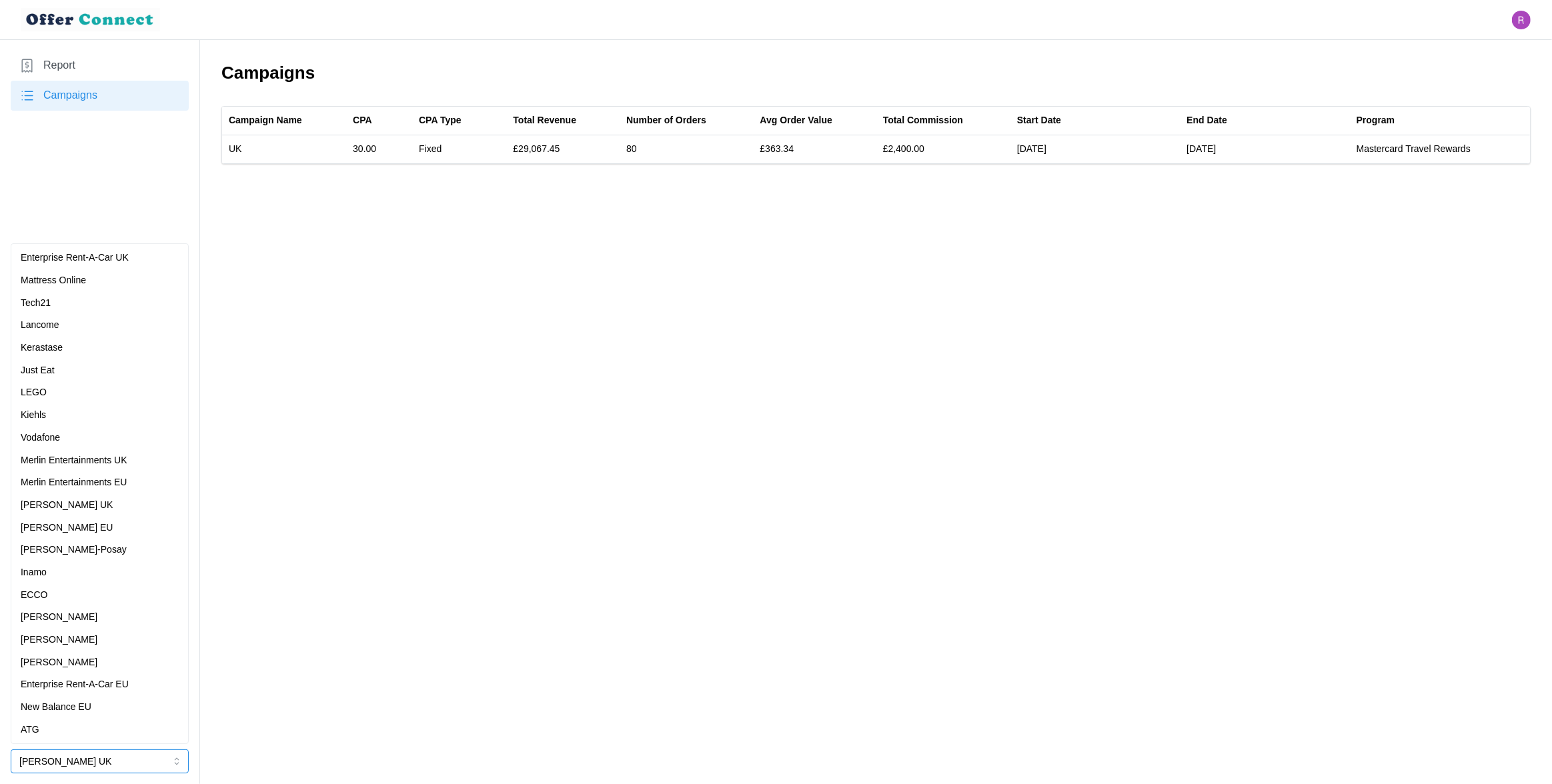
click at [101, 530] on div "[PERSON_NAME] EU" at bounding box center [99, 528] width 158 height 14
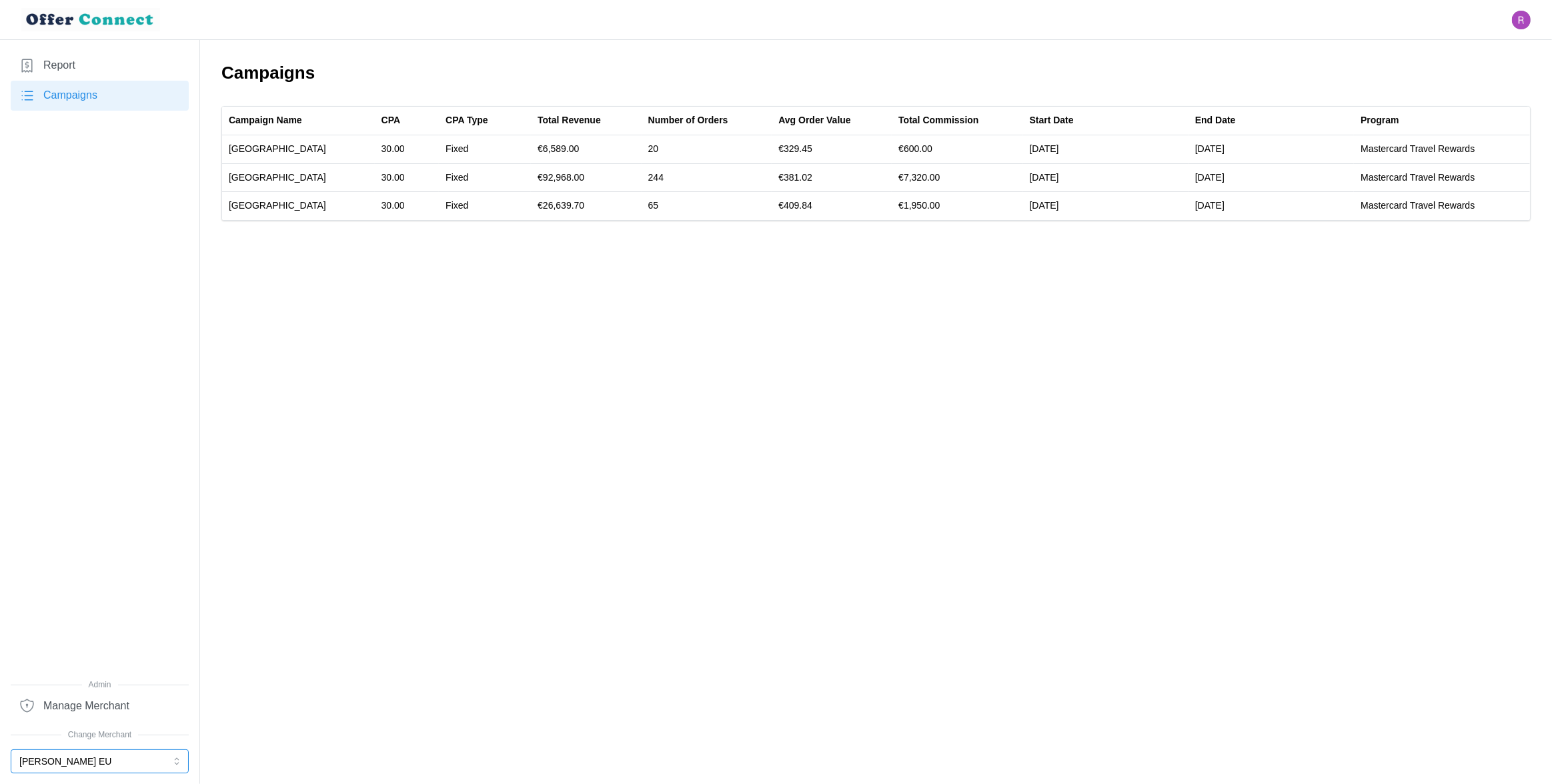
click at [91, 761] on button "[PERSON_NAME] EU" at bounding box center [99, 761] width 178 height 24
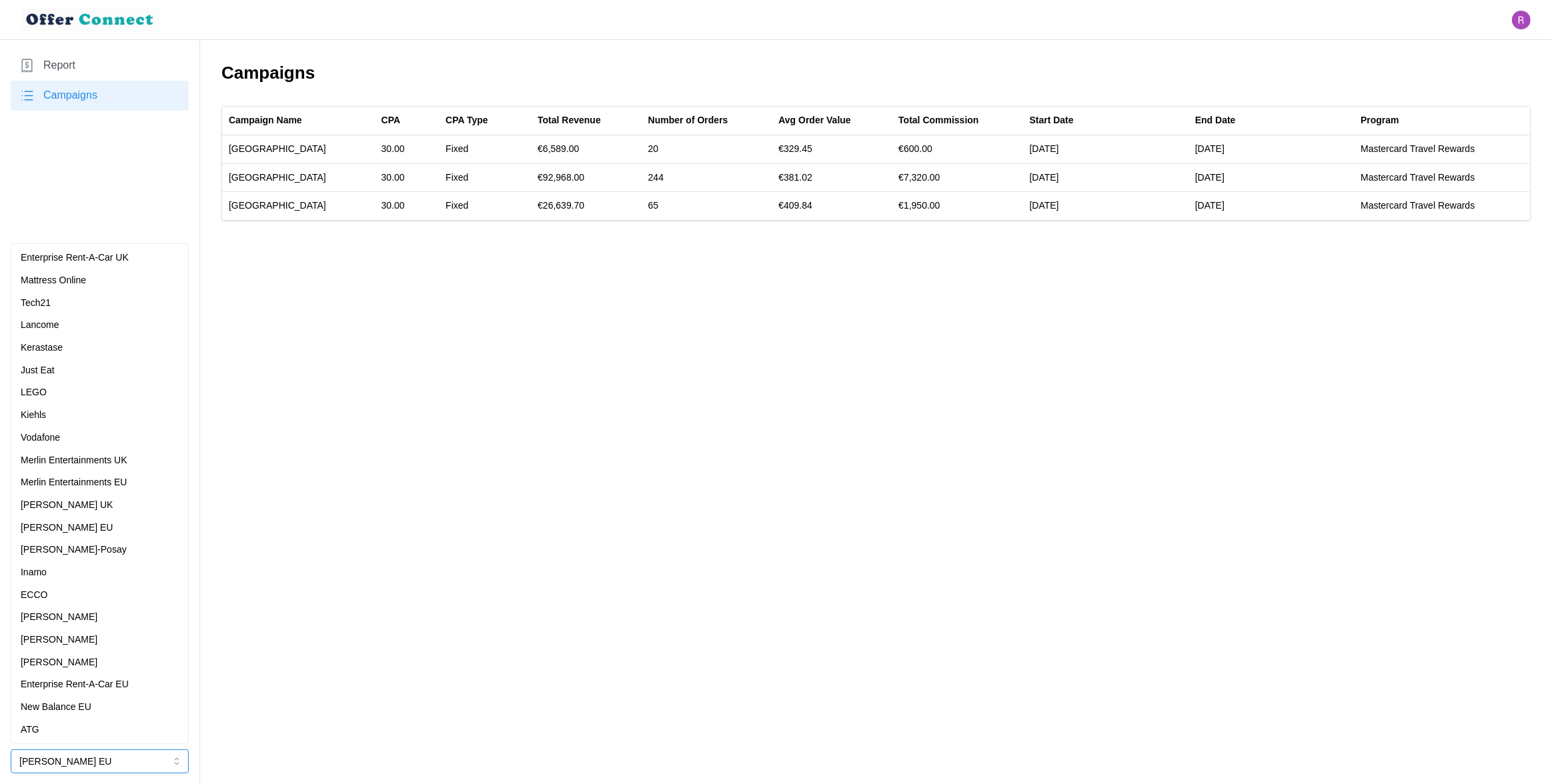
click at [100, 505] on div "[PERSON_NAME] UK" at bounding box center [99, 505] width 158 height 14
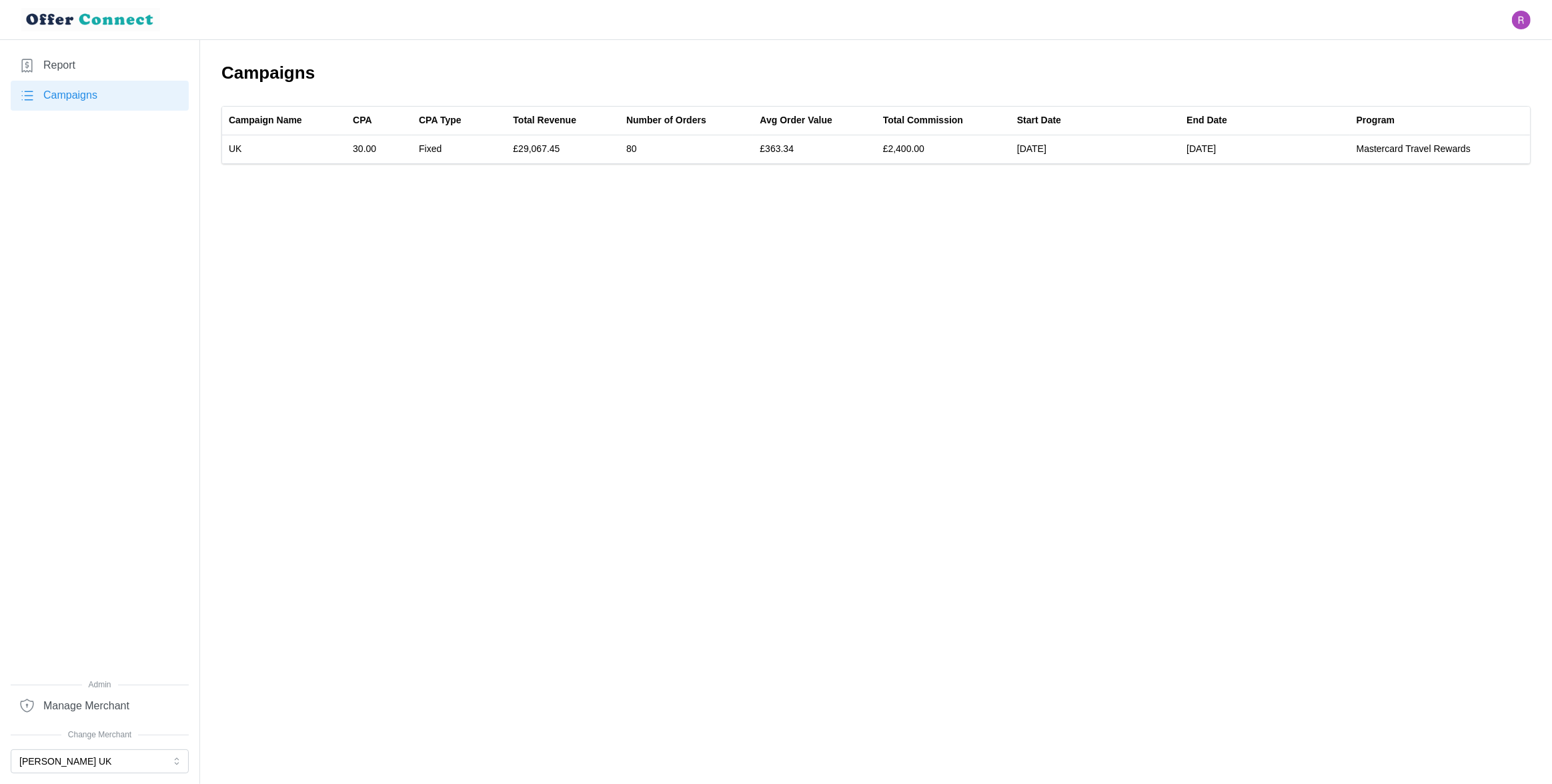
click at [72, 65] on span "Report" at bounding box center [59, 66] width 32 height 17
